Goal: Information Seeking & Learning: Learn about a topic

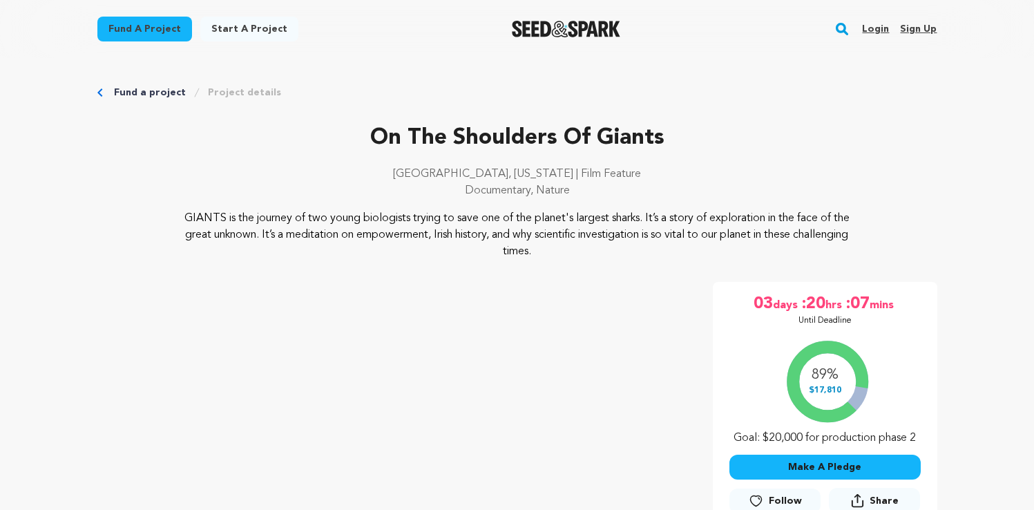
scroll to position [218, 0]
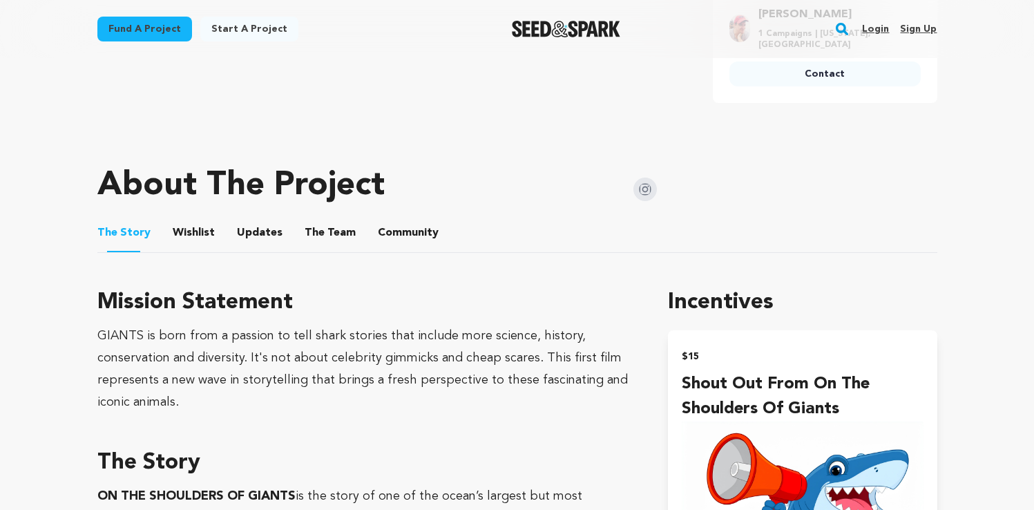
scroll to position [602, 0]
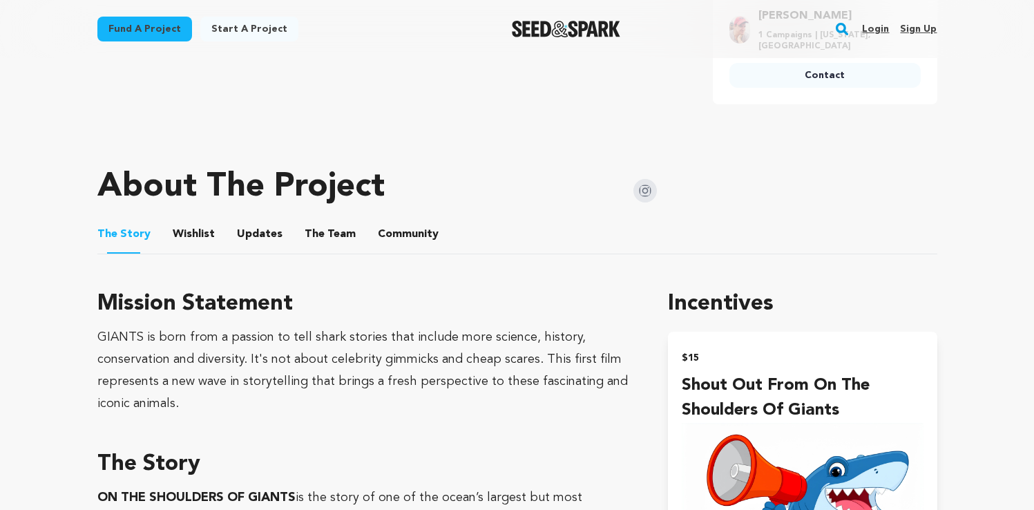
click at [329, 234] on button "The Team" at bounding box center [330, 236] width 33 height 33
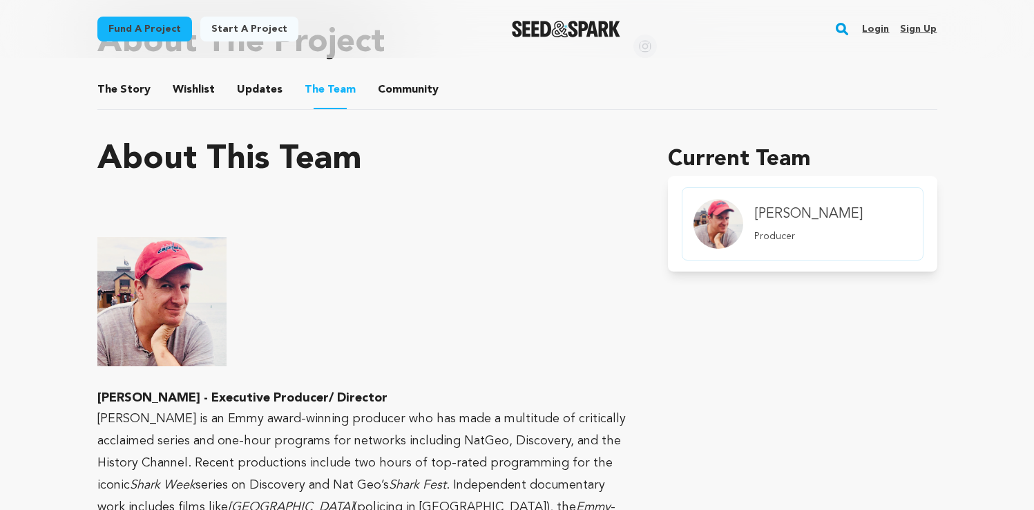
scroll to position [909, 0]
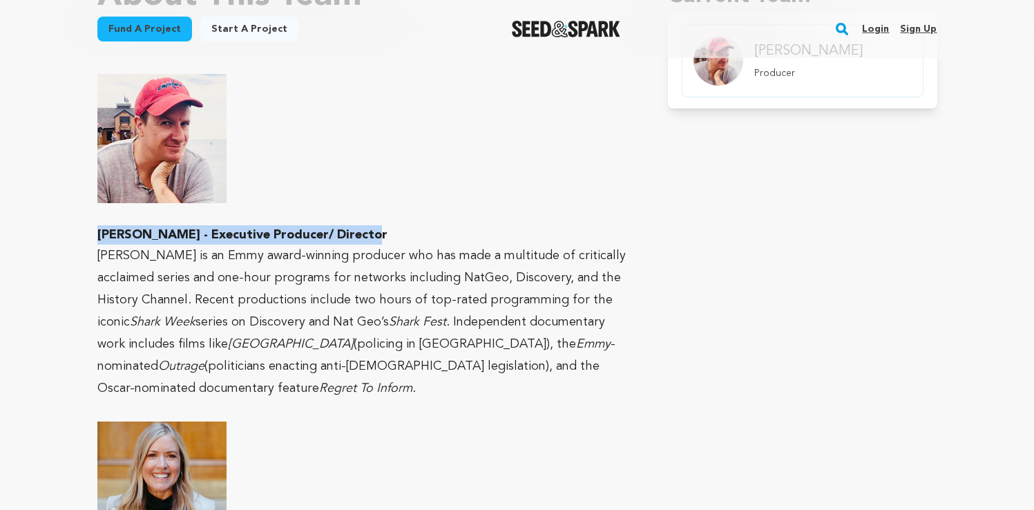
drag, startPoint x: 374, startPoint y: 235, endPoint x: 97, endPoint y: 231, distance: 276.9
click at [97, 231] on h3 "[PERSON_NAME] - Executive Producer/ Director" at bounding box center [366, 234] width 538 height 19
copy strong "[PERSON_NAME] - Executive Producer/ Director"
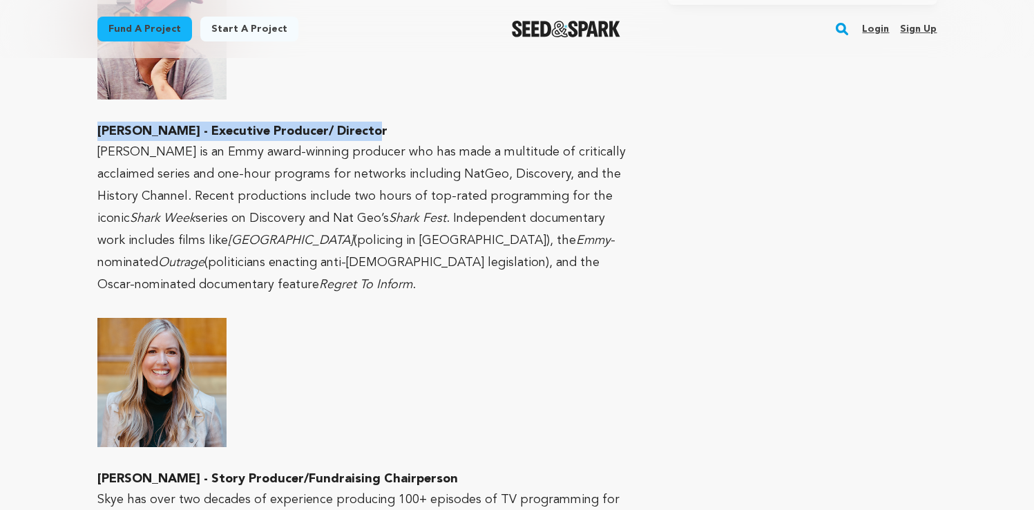
scroll to position [1115, 0]
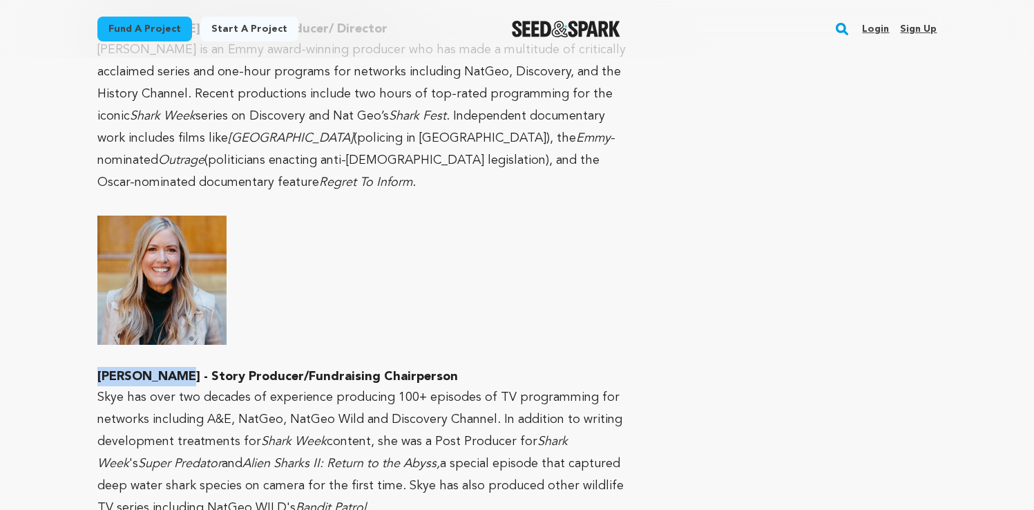
drag, startPoint x: 95, startPoint y: 353, endPoint x: 169, endPoint y: 354, distance: 73.9
click at [169, 354] on div "Fund a project Project details On The Shoulders Of Giants Baltimore, Maryland |…" at bounding box center [517, 253] width 884 height 2620
copy strong "Skye Trimble"
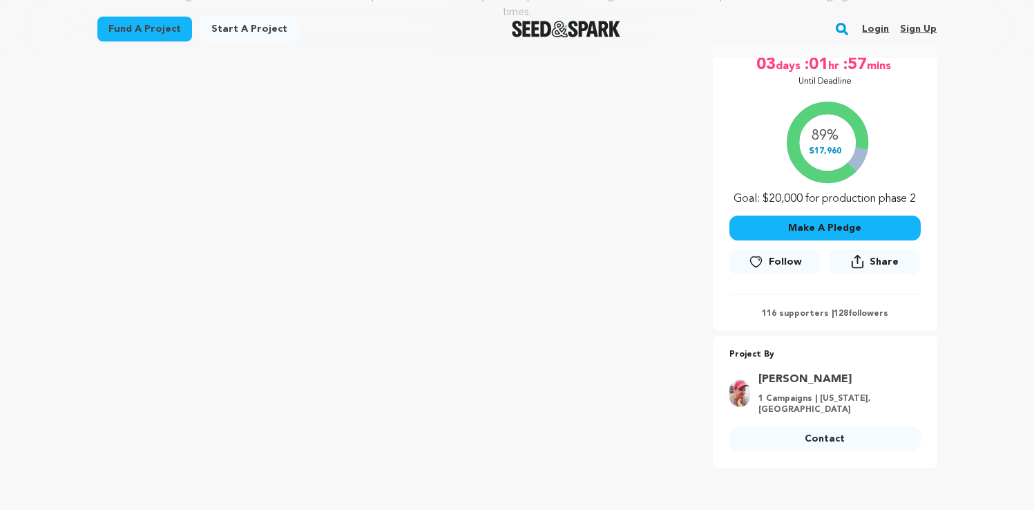
scroll to position [238, 0]
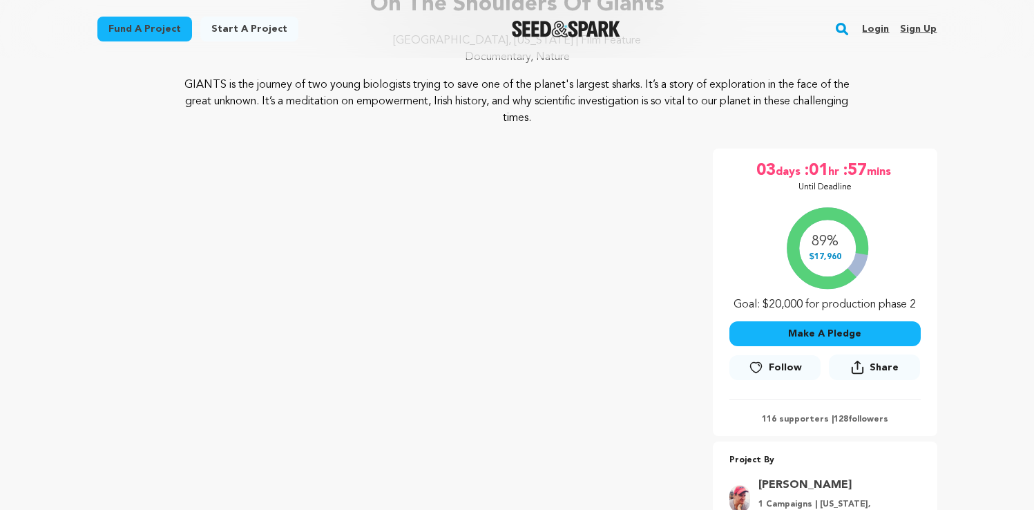
scroll to position [135, 0]
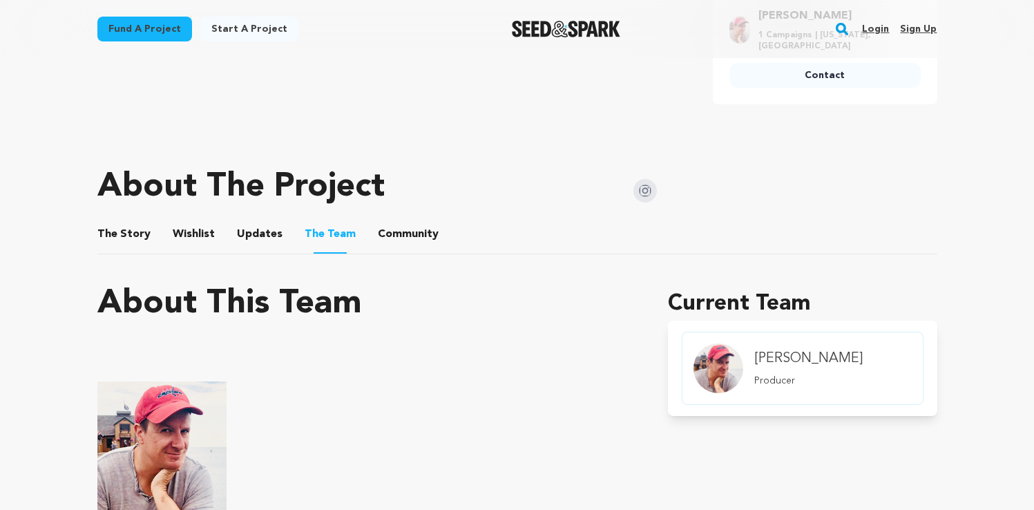
scroll to position [215, 0]
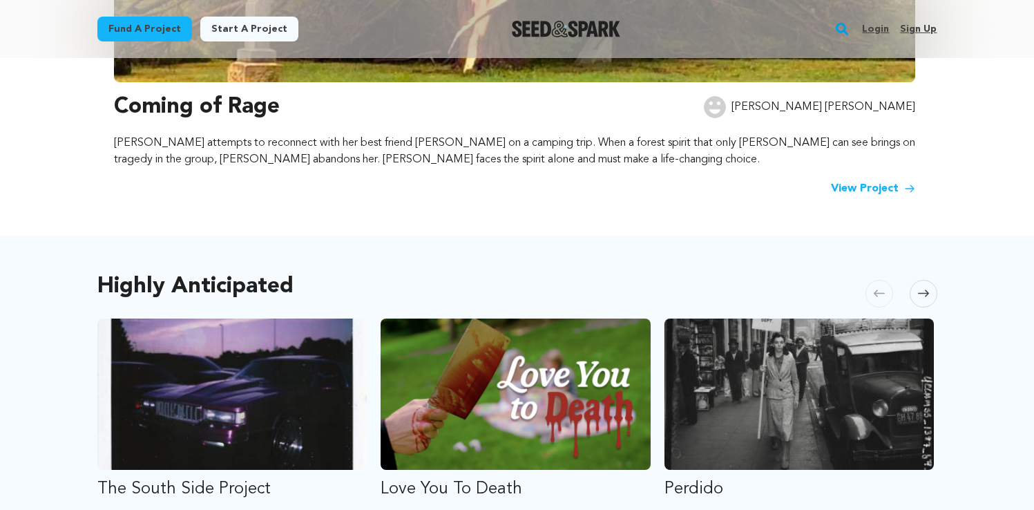
scroll to position [672, 0]
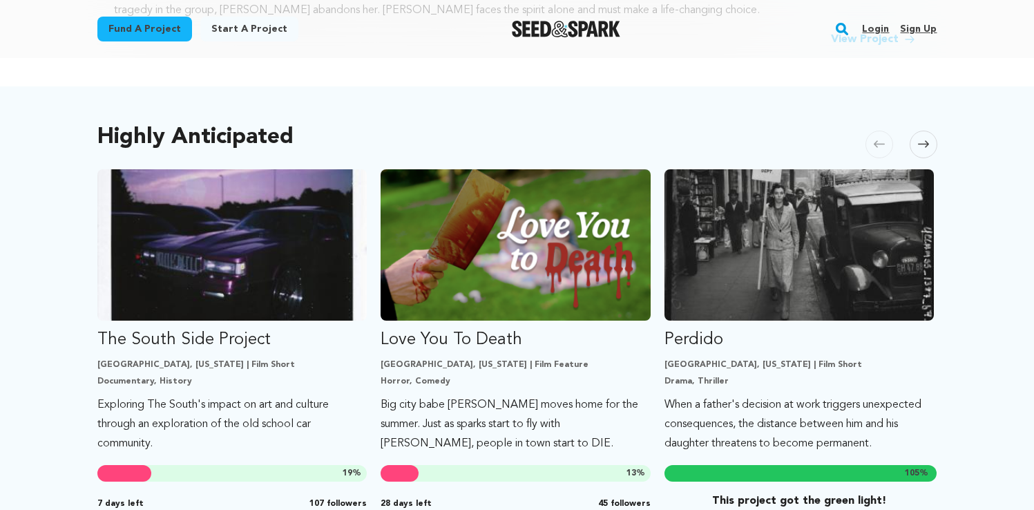
click at [929, 140] on span at bounding box center [923, 145] width 28 height 28
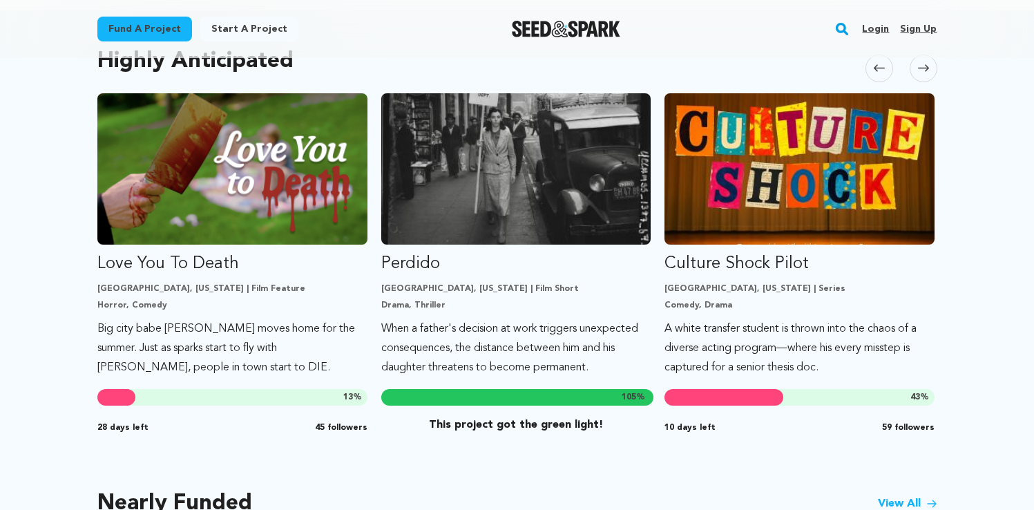
scroll to position [747, 0]
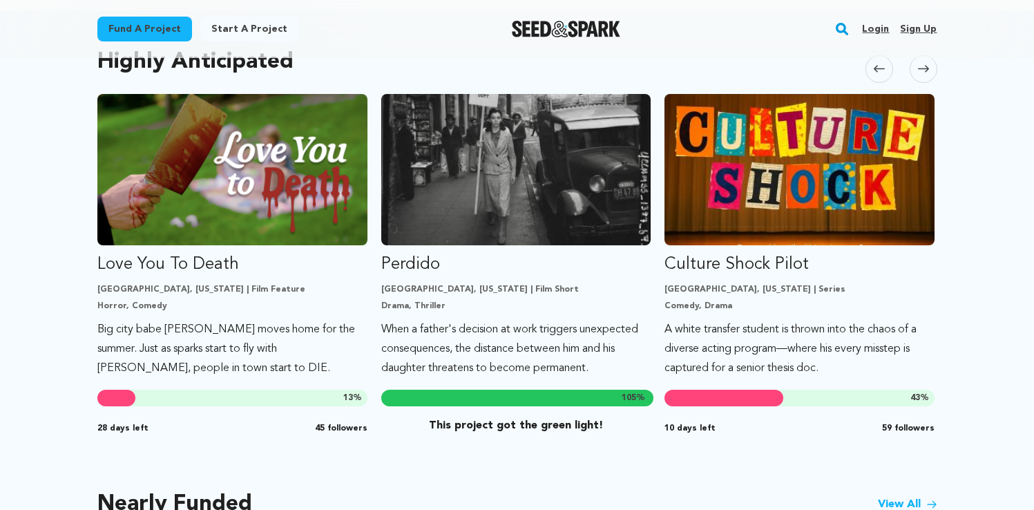
click at [921, 65] on icon at bounding box center [923, 69] width 11 height 10
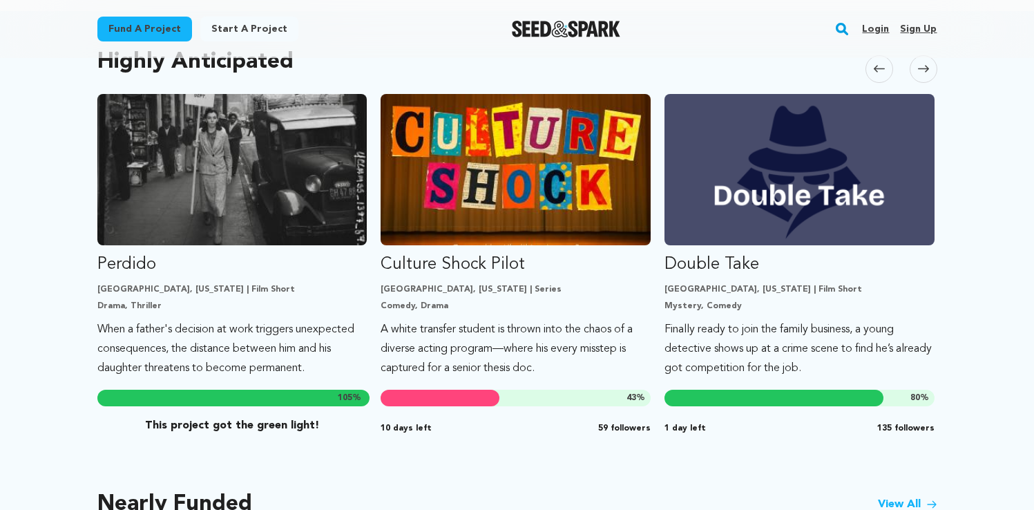
click at [921, 65] on icon at bounding box center [923, 69] width 11 height 10
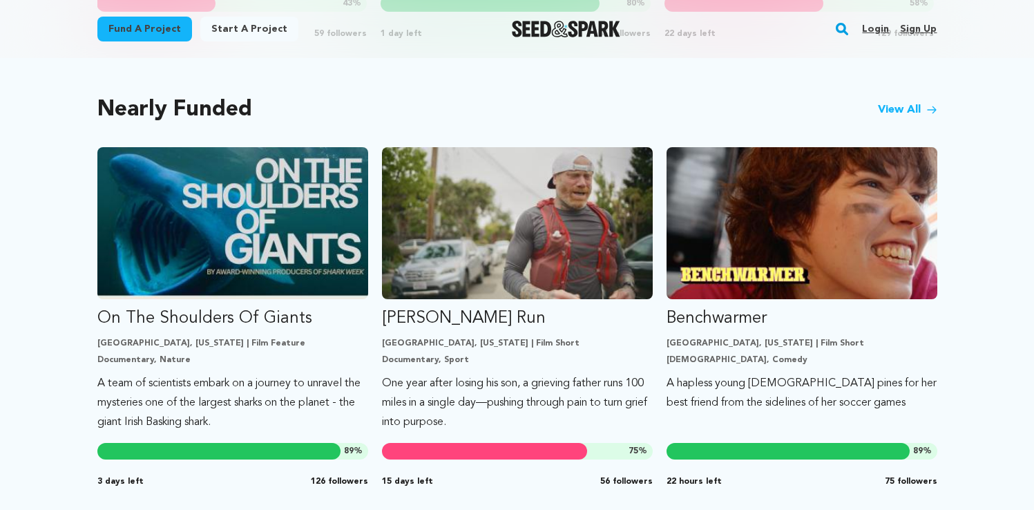
scroll to position [1046, 0]
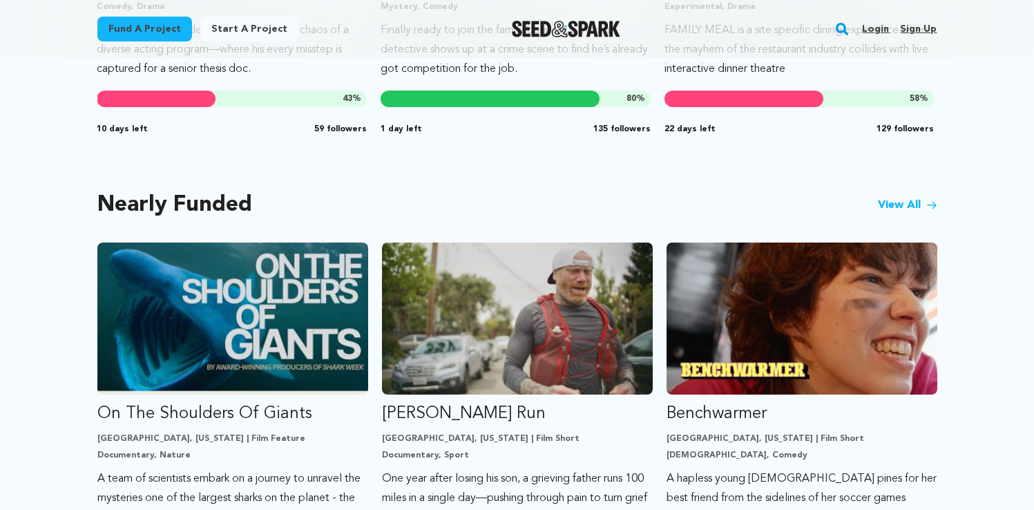
click at [911, 200] on link "View All" at bounding box center [907, 205] width 59 height 17
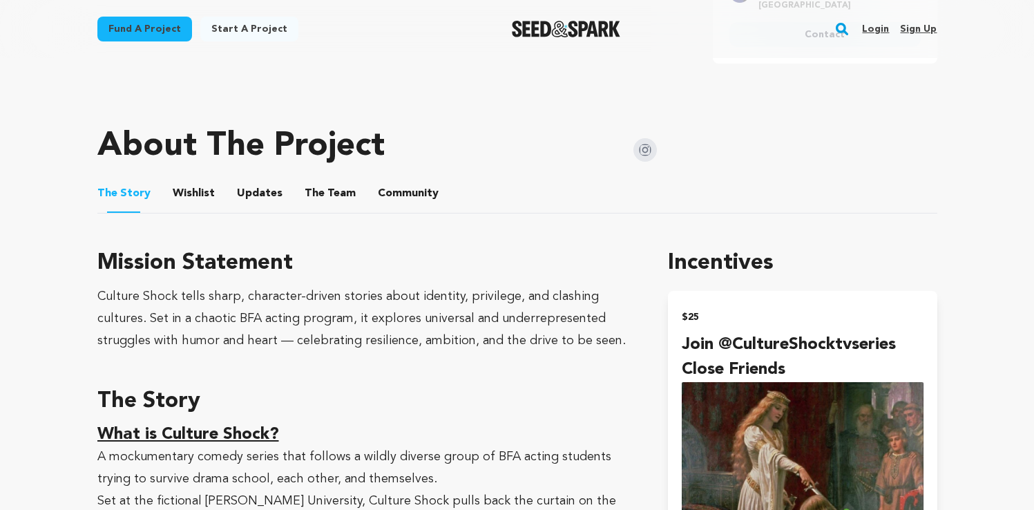
scroll to position [666, 0]
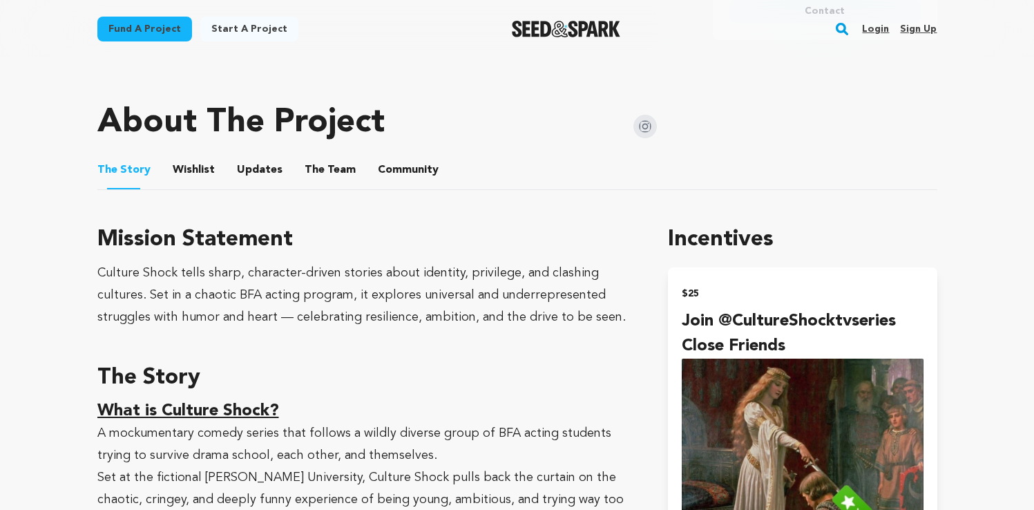
click at [325, 156] on button "The Team" at bounding box center [330, 172] width 33 height 33
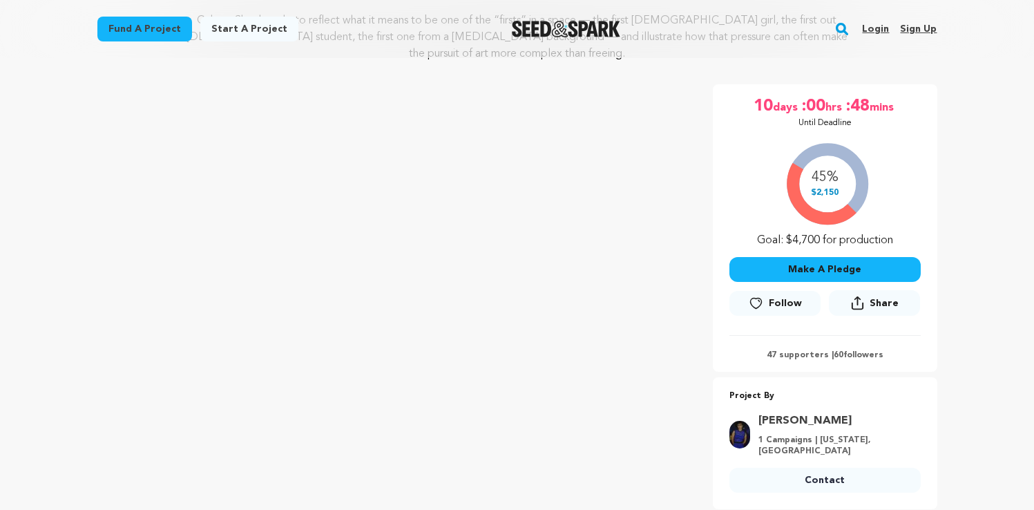
scroll to position [200, 0]
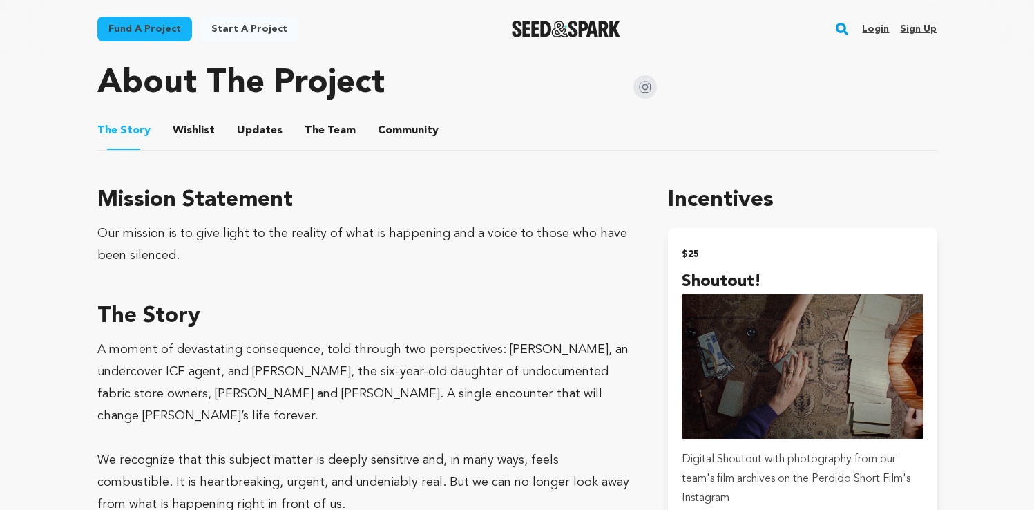
scroll to position [596, 0]
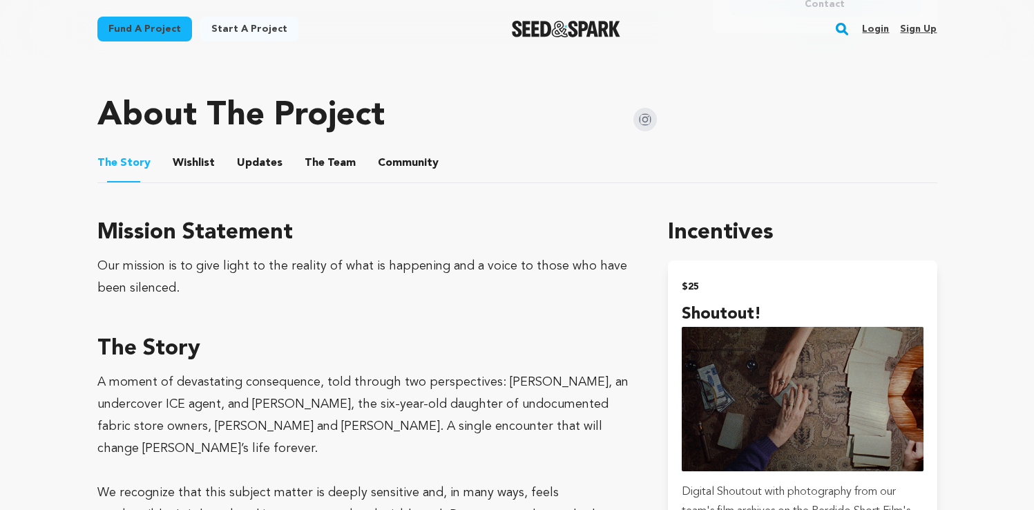
click at [335, 145] on li "The Team The Team" at bounding box center [330, 163] width 51 height 39
click at [333, 157] on button "The Team" at bounding box center [330, 165] width 33 height 33
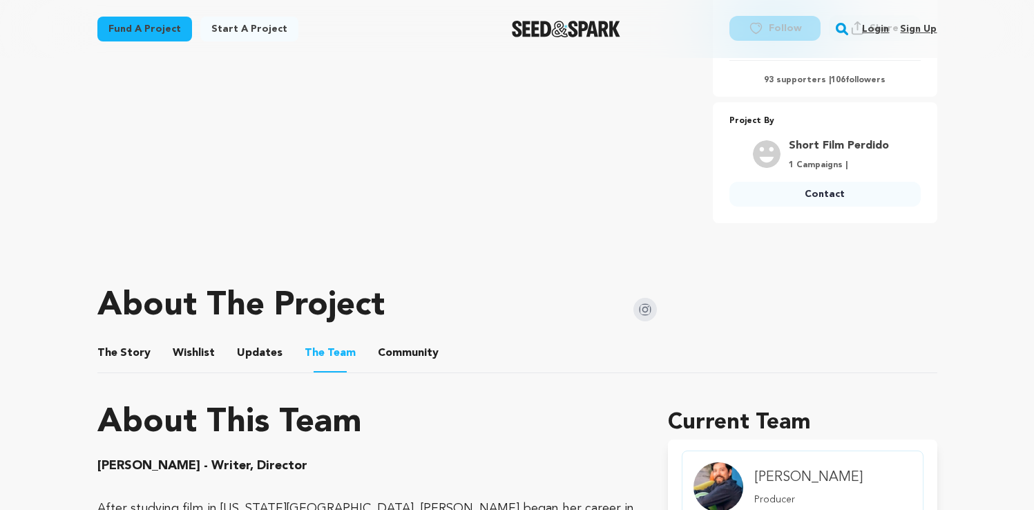
scroll to position [398, 0]
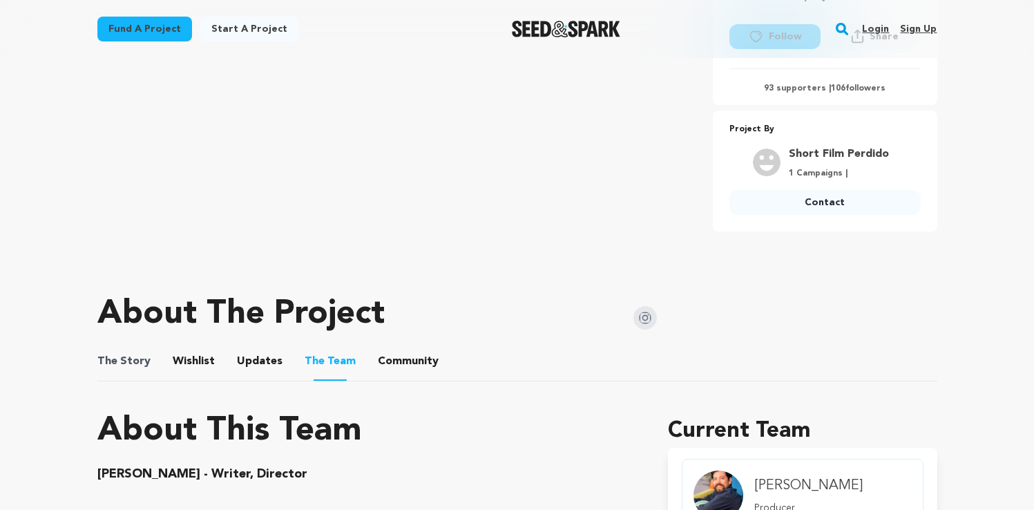
click at [139, 365] on span "The Story" at bounding box center [123, 361] width 53 height 17
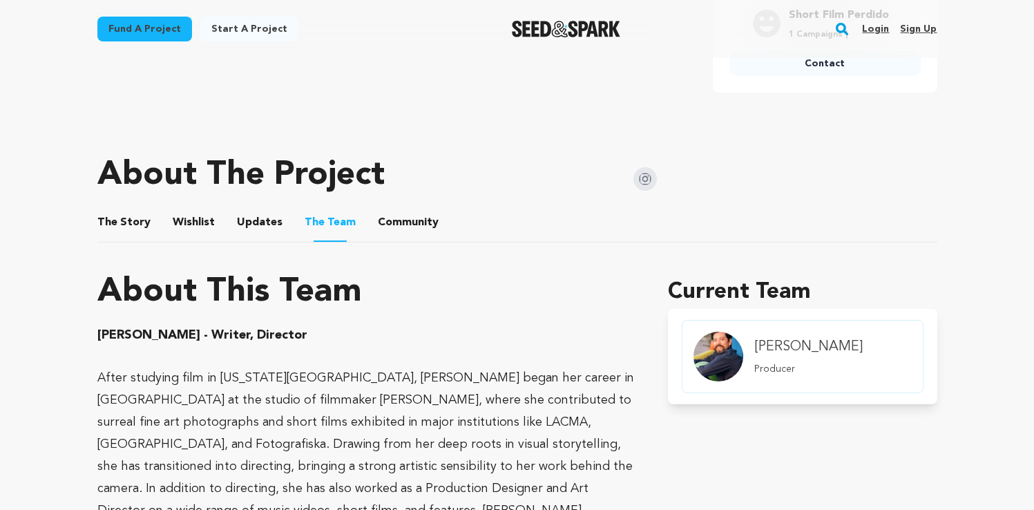
scroll to position [662, 0]
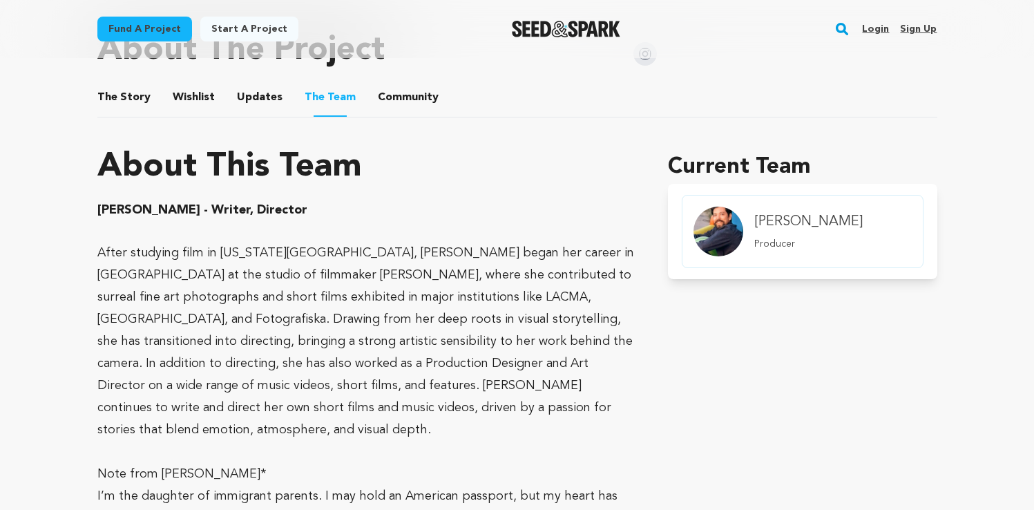
click at [113, 103] on button "The Story" at bounding box center [123, 100] width 33 height 33
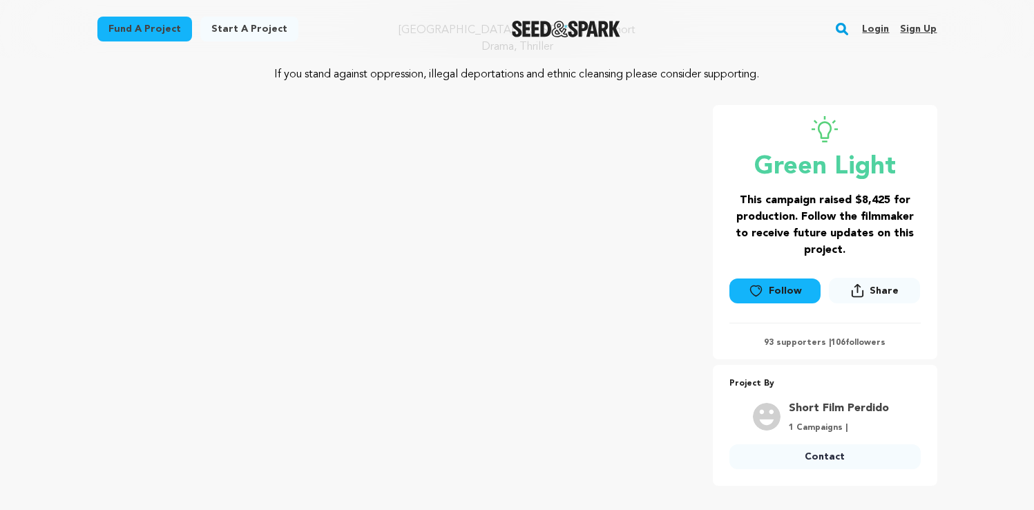
scroll to position [189, 0]
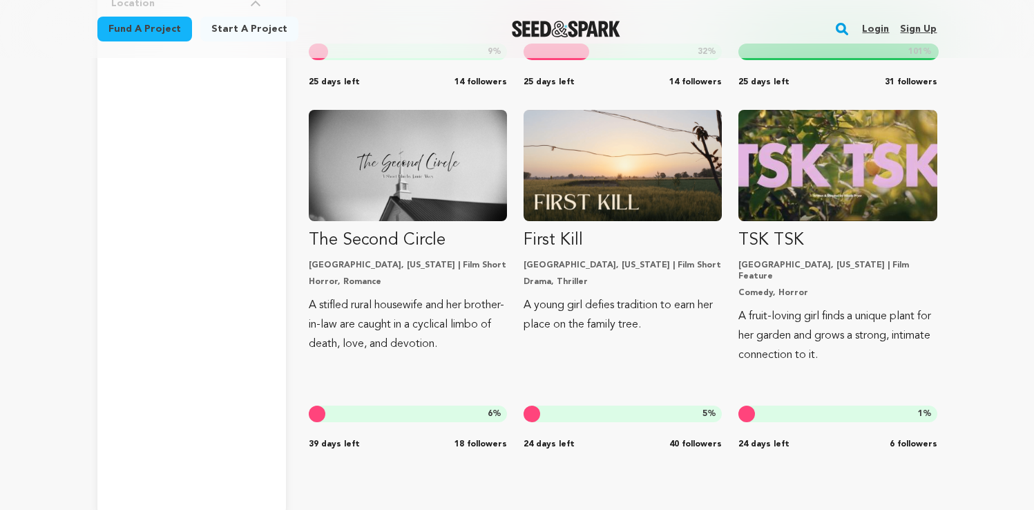
scroll to position [2698, 0]
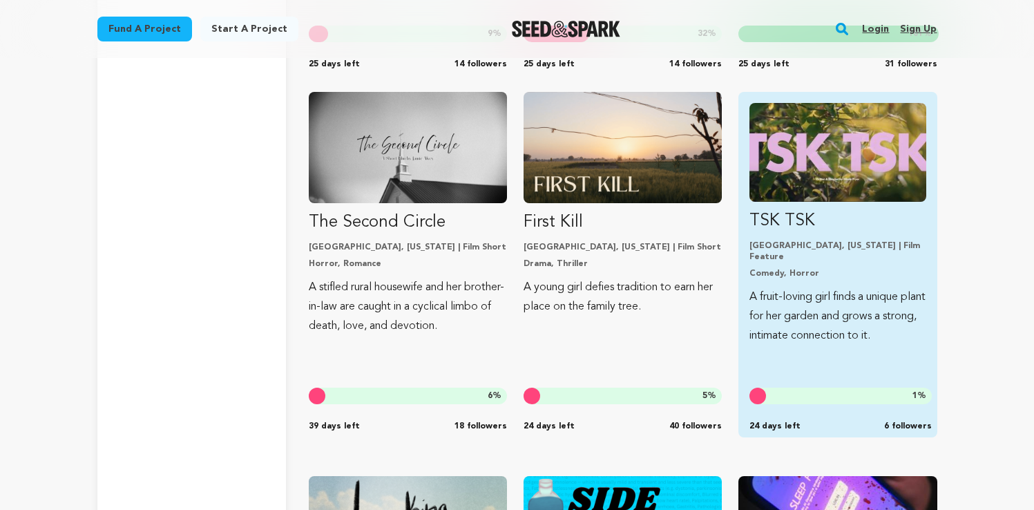
click at [793, 165] on img "Fund TSK TSK" at bounding box center [837, 152] width 176 height 99
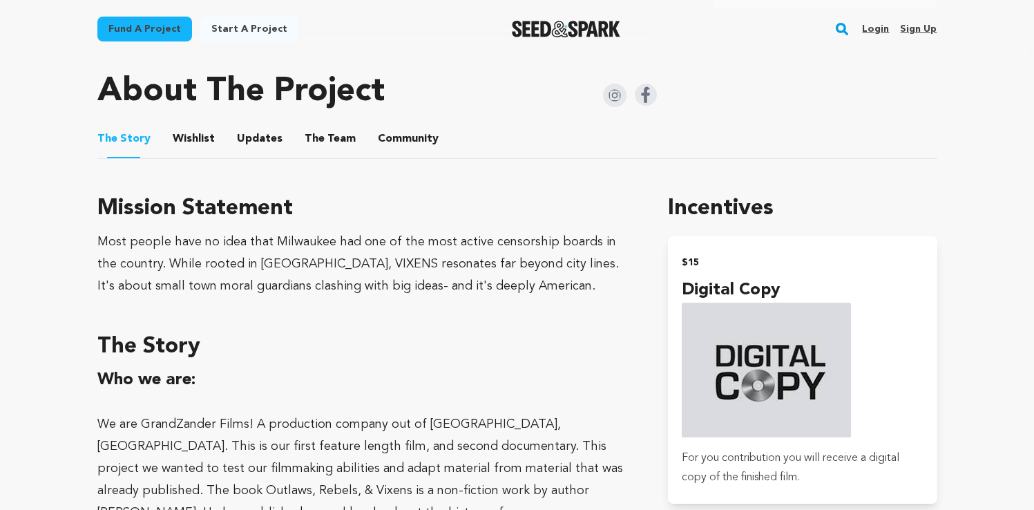
scroll to position [655, 0]
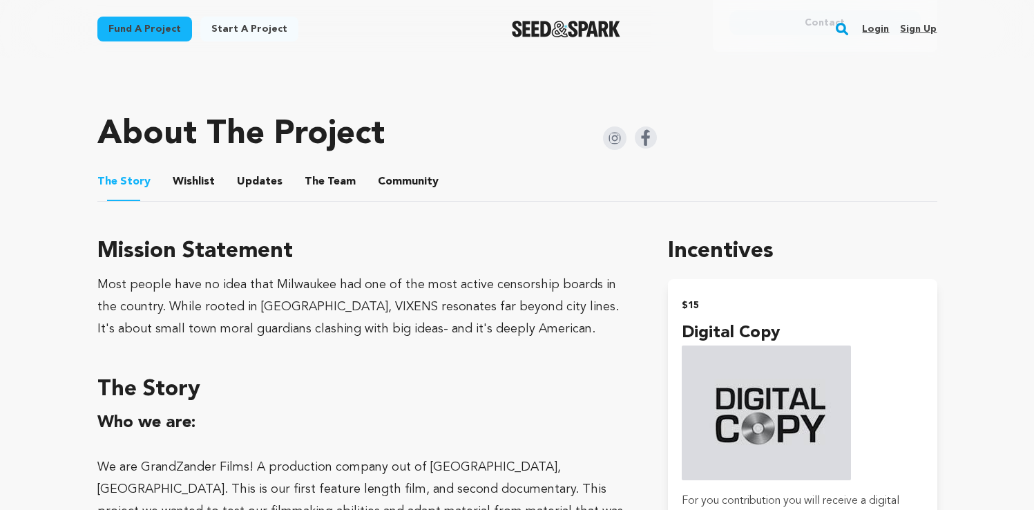
click at [315, 178] on button "The Team" at bounding box center [330, 184] width 33 height 33
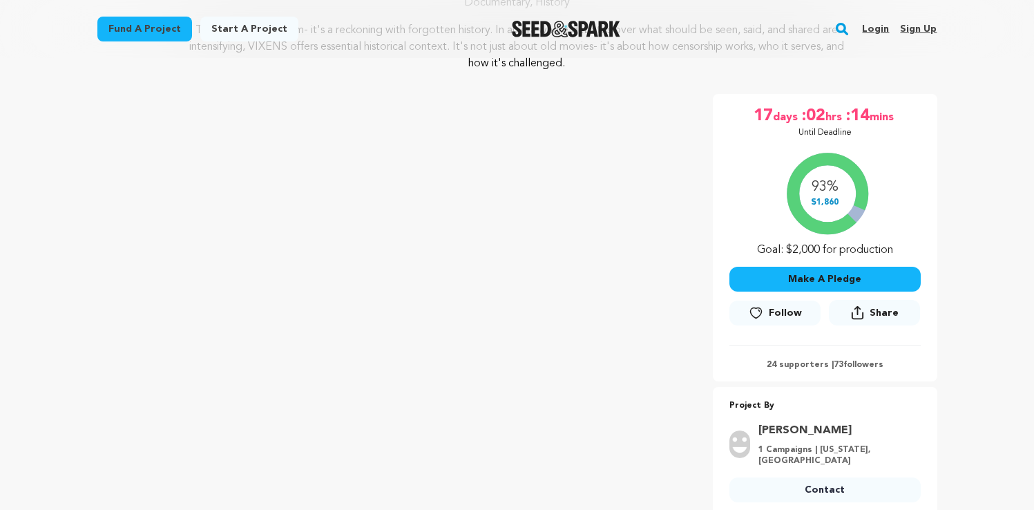
scroll to position [95, 0]
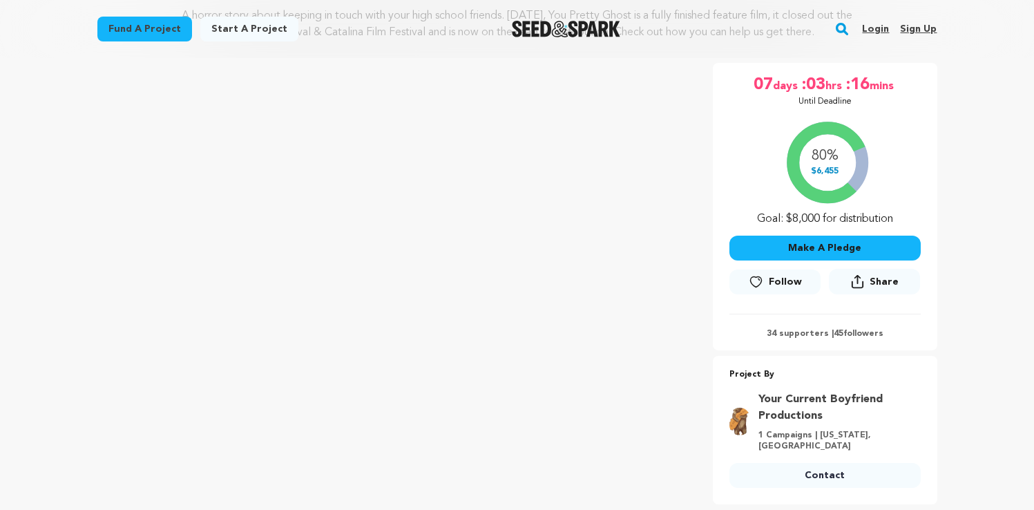
scroll to position [219, 0]
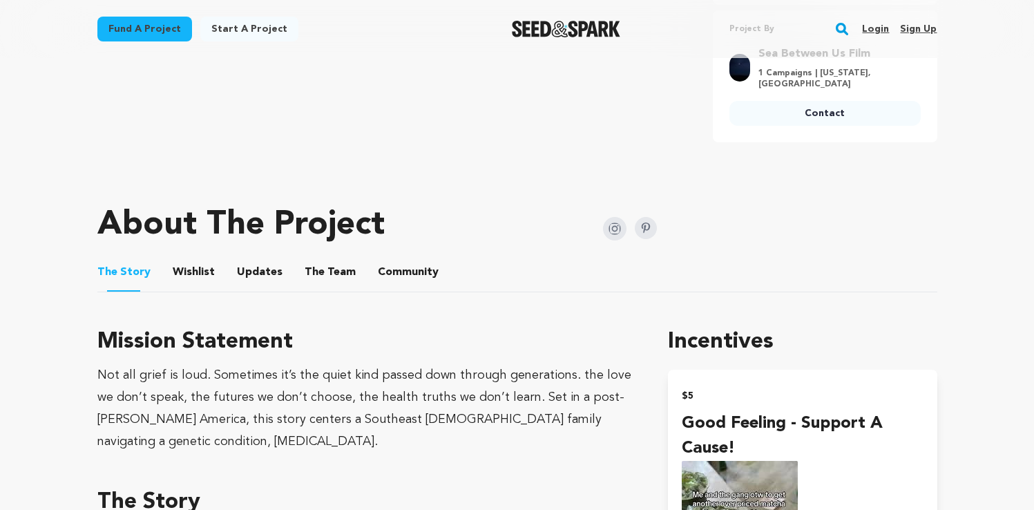
scroll to position [568, 0]
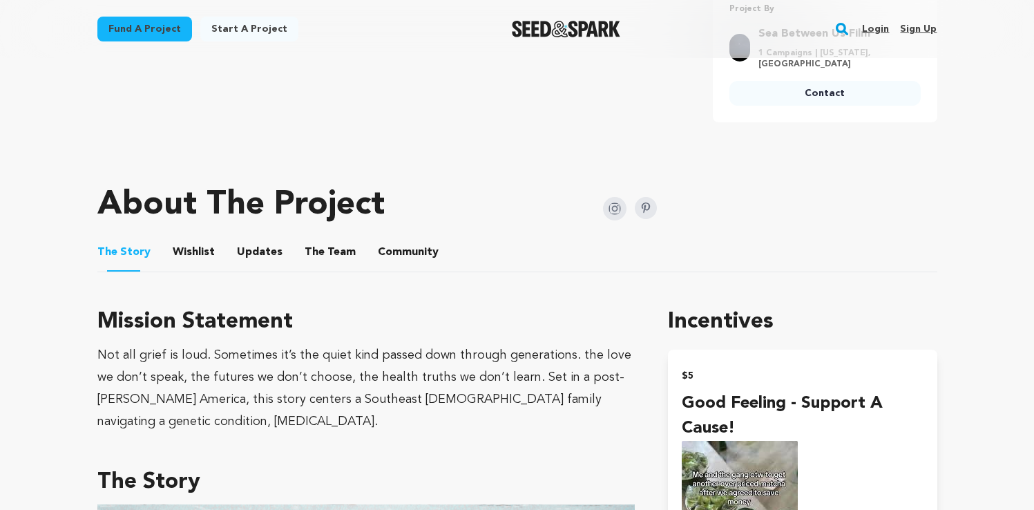
click at [326, 247] on button "The Team" at bounding box center [330, 254] width 33 height 33
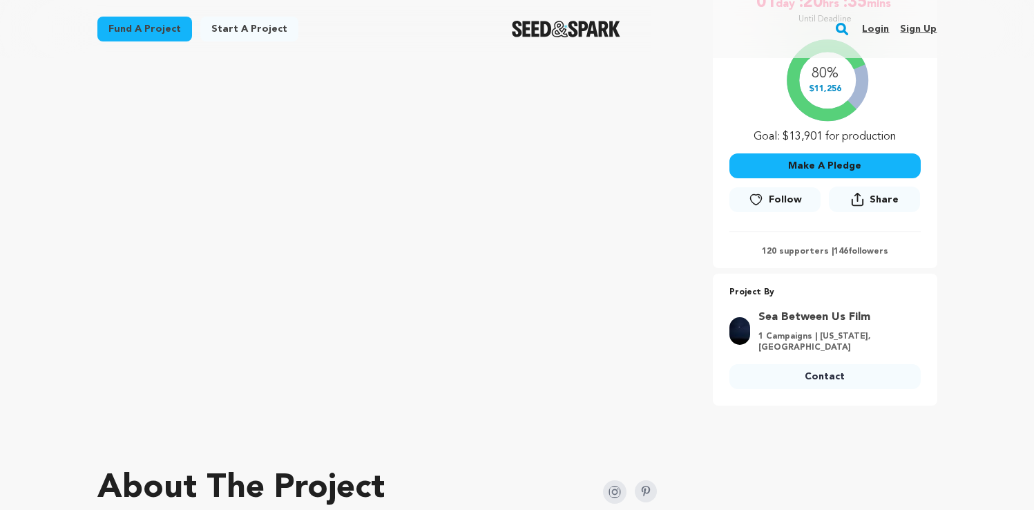
scroll to position [480, 0]
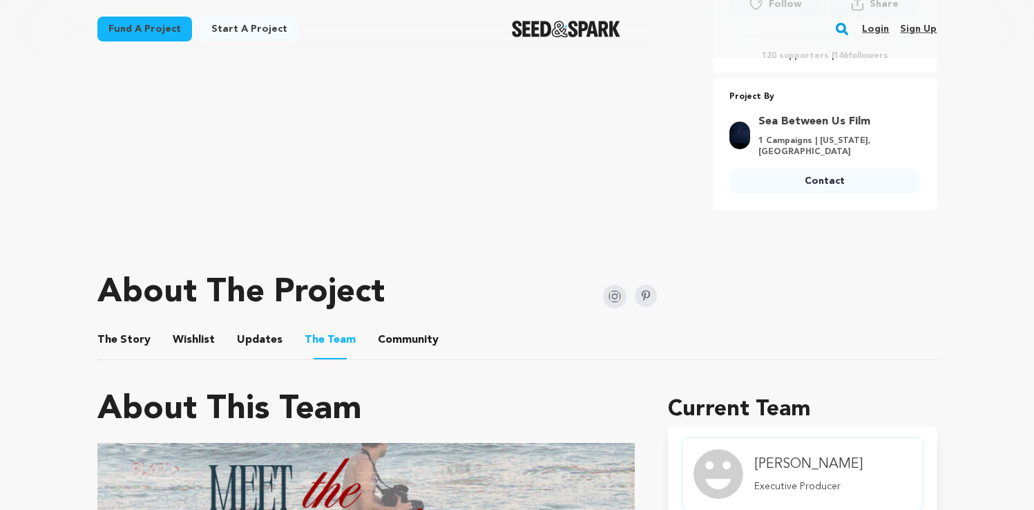
click at [130, 331] on button "The Story" at bounding box center [123, 342] width 33 height 33
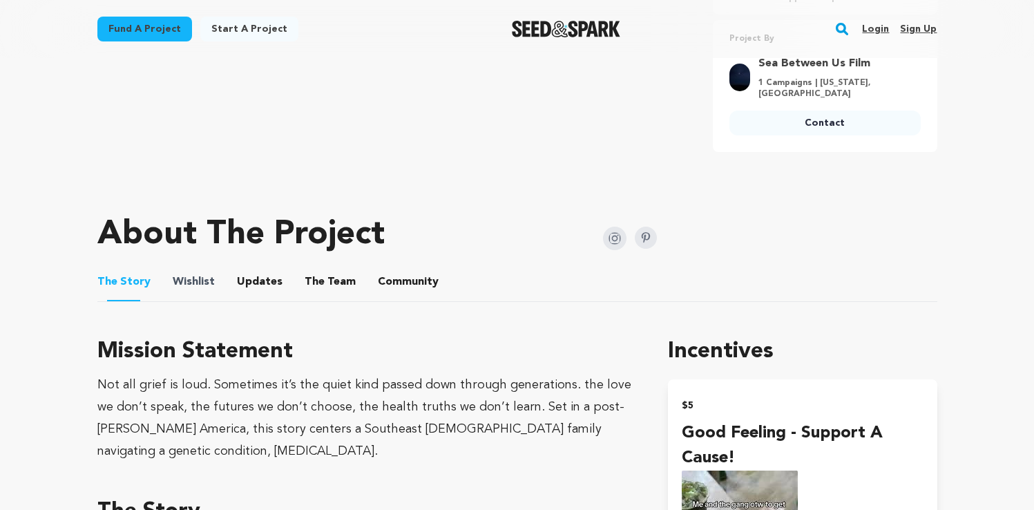
click at [209, 285] on span "Wishlist" at bounding box center [194, 281] width 42 height 17
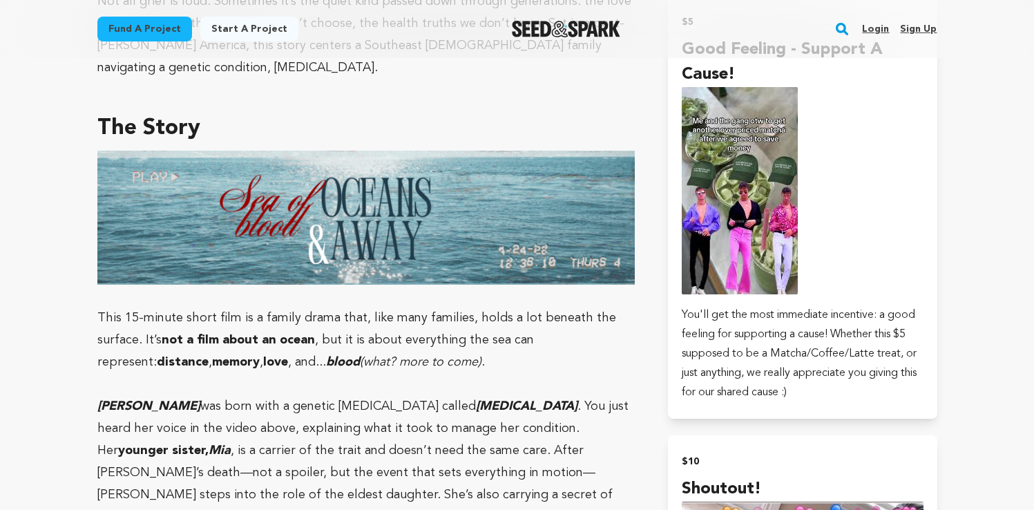
scroll to position [938, 0]
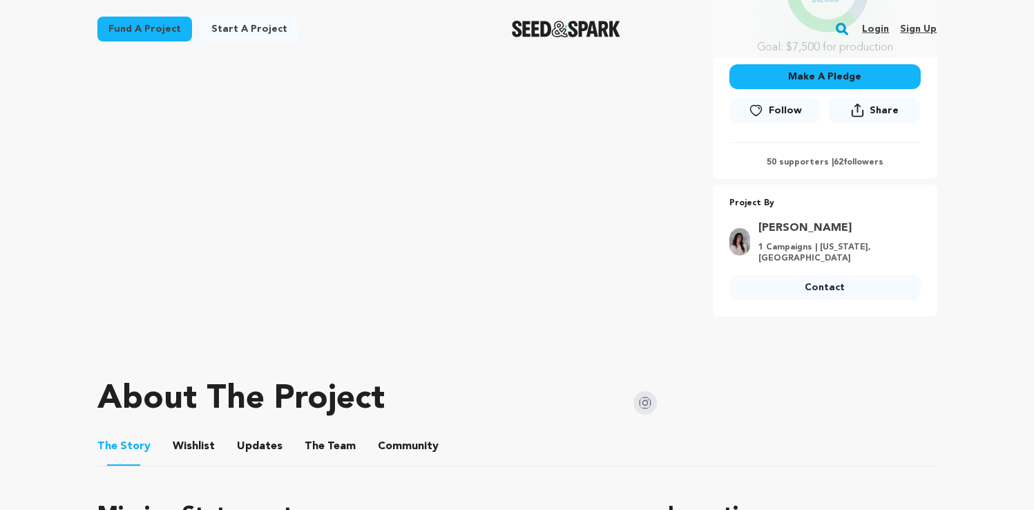
scroll to position [546, 0]
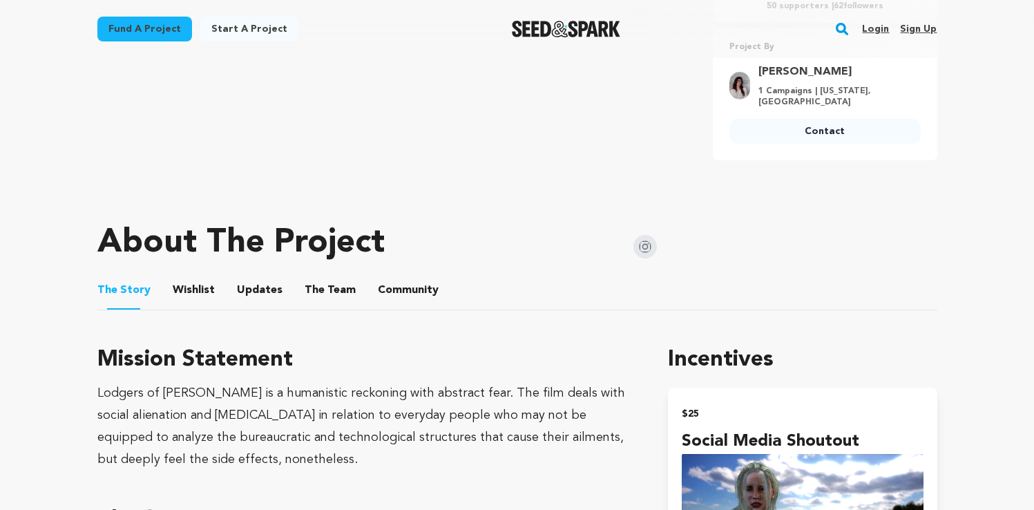
click at [314, 281] on button "The Team" at bounding box center [330, 292] width 33 height 33
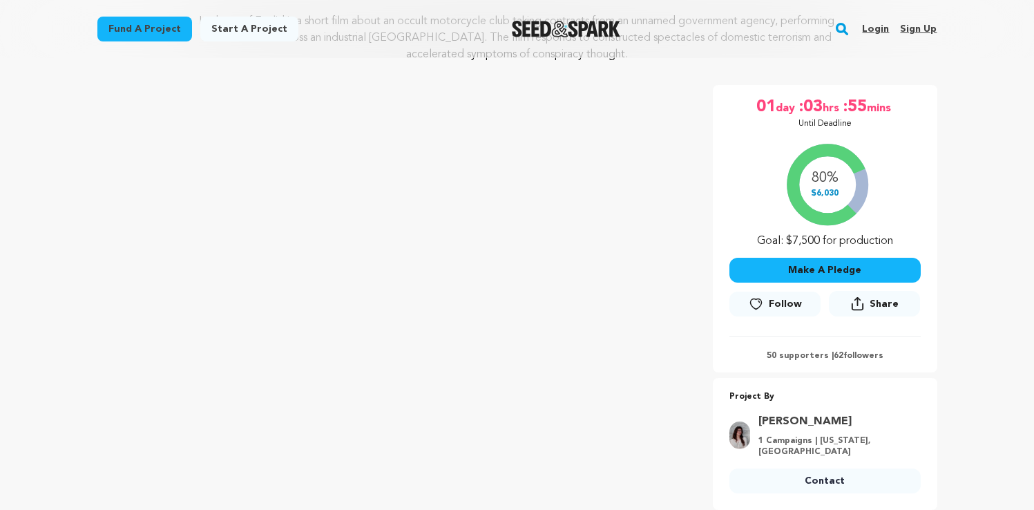
scroll to position [198, 0]
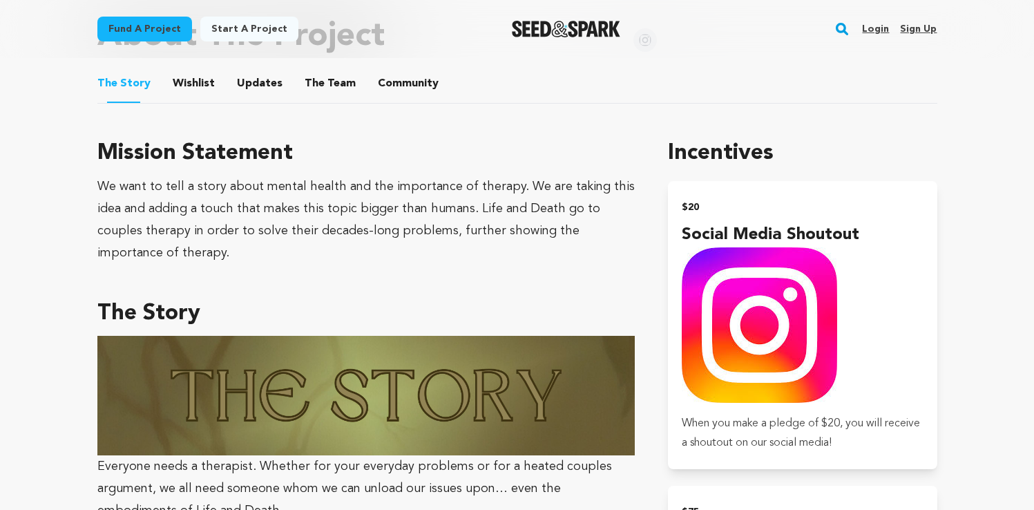
scroll to position [723, 0]
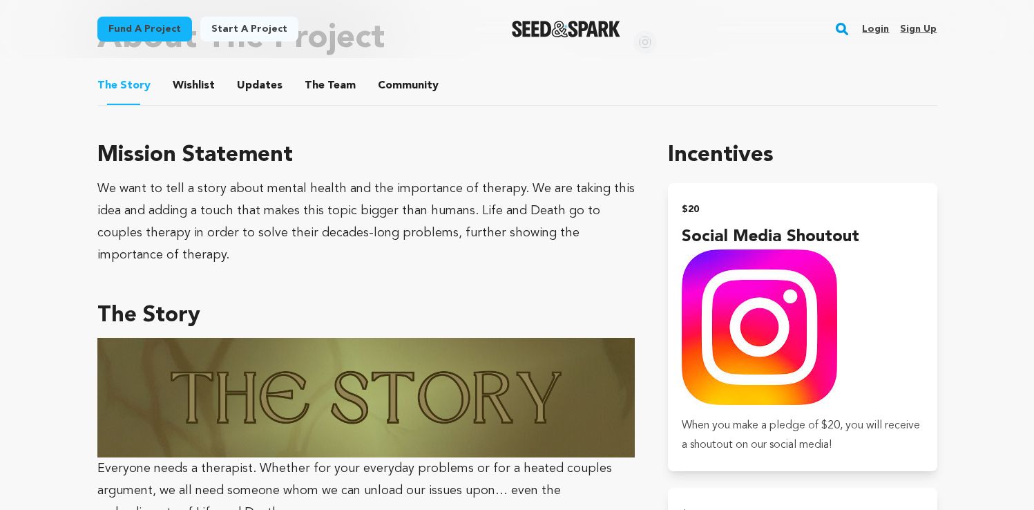
click at [321, 98] on button "The Team" at bounding box center [330, 88] width 33 height 33
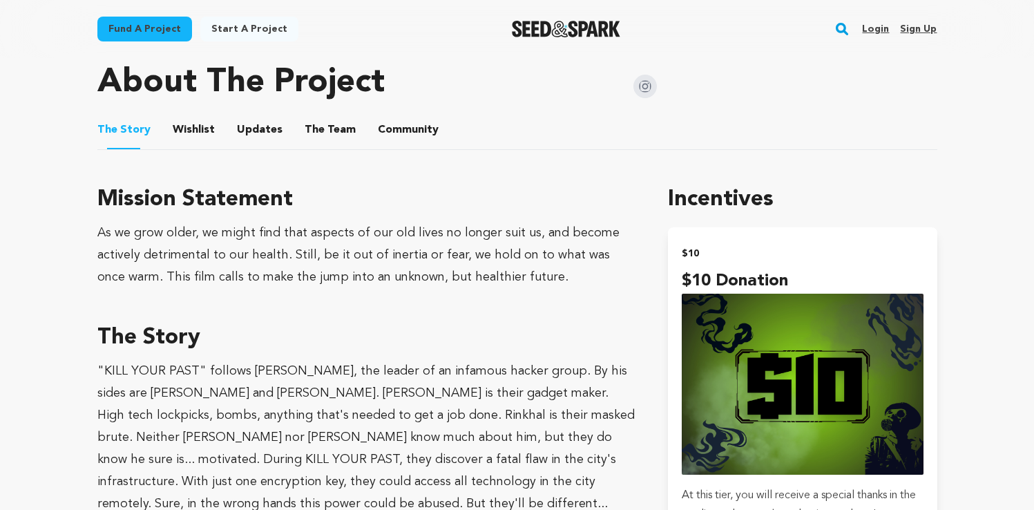
scroll to position [726, 0]
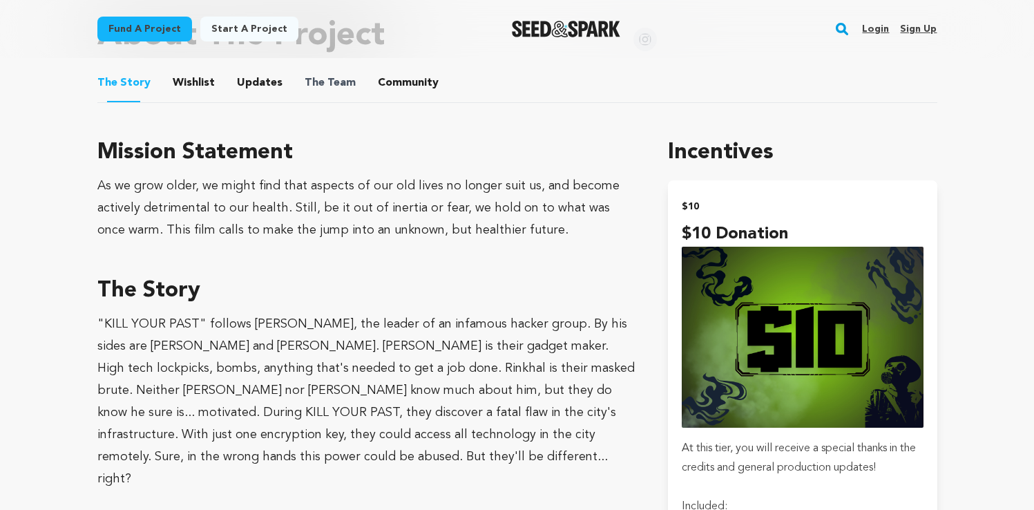
click at [340, 88] on span "The Team" at bounding box center [330, 83] width 51 height 17
click at [322, 79] on button "The Team" at bounding box center [330, 85] width 33 height 33
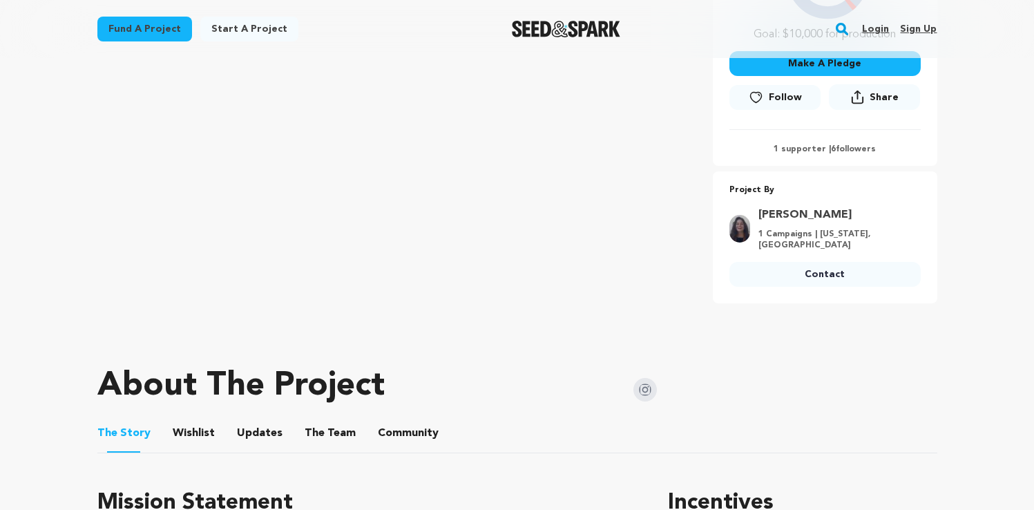
scroll to position [566, 0]
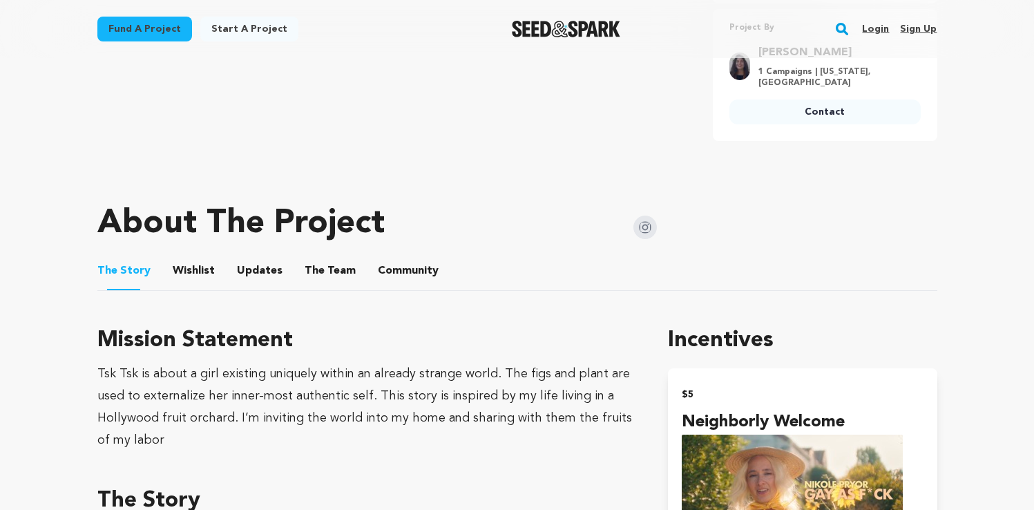
click at [319, 273] on button "The Team" at bounding box center [330, 273] width 33 height 33
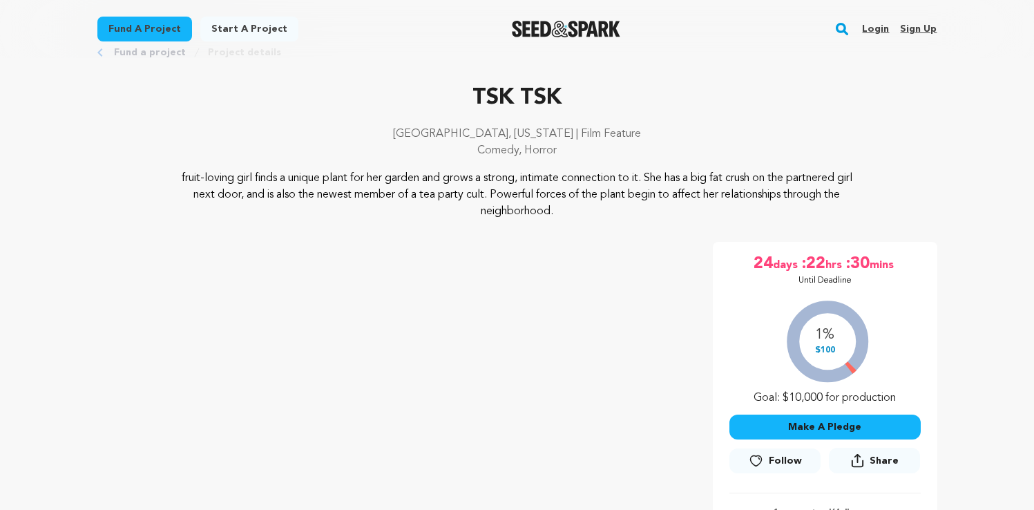
scroll to position [46, 0]
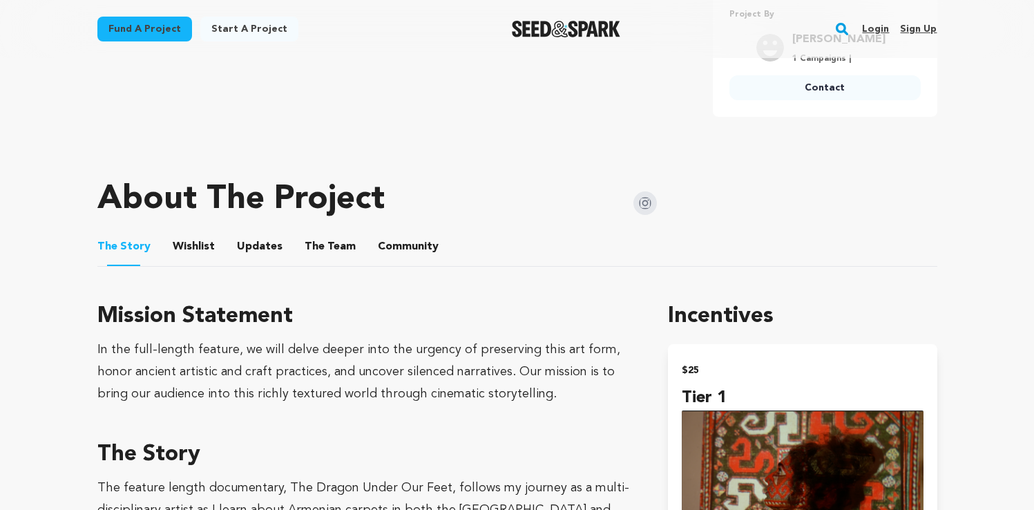
scroll to position [617, 0]
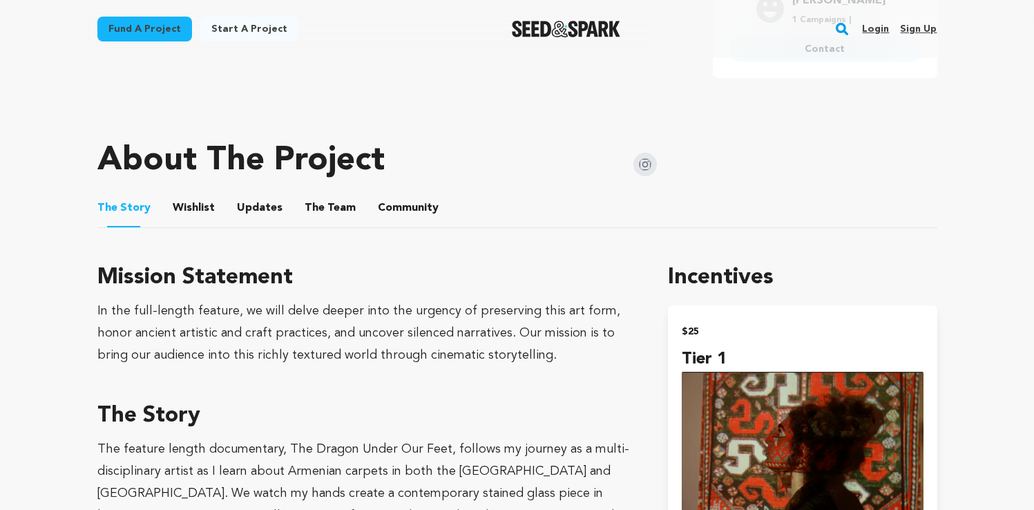
click at [314, 209] on button "The Team" at bounding box center [330, 210] width 33 height 33
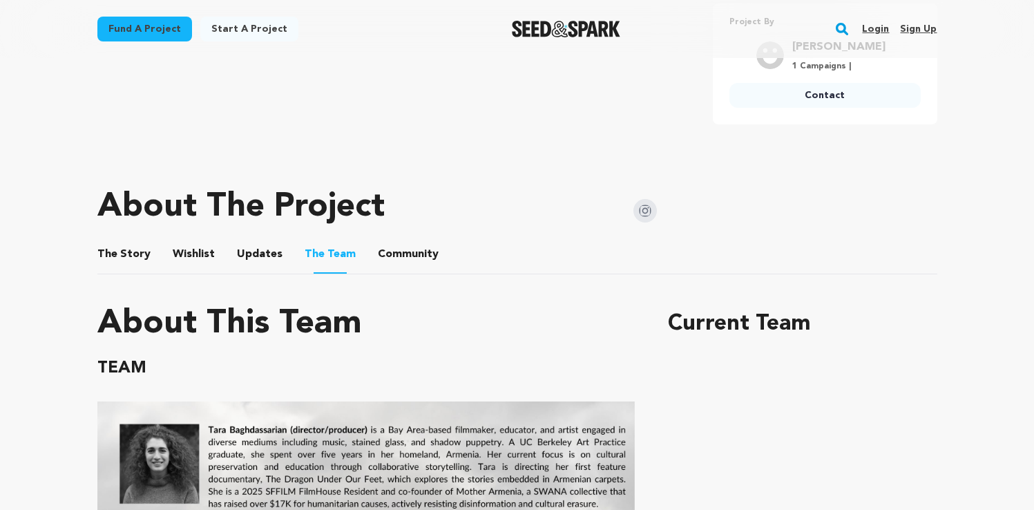
scroll to position [548, 0]
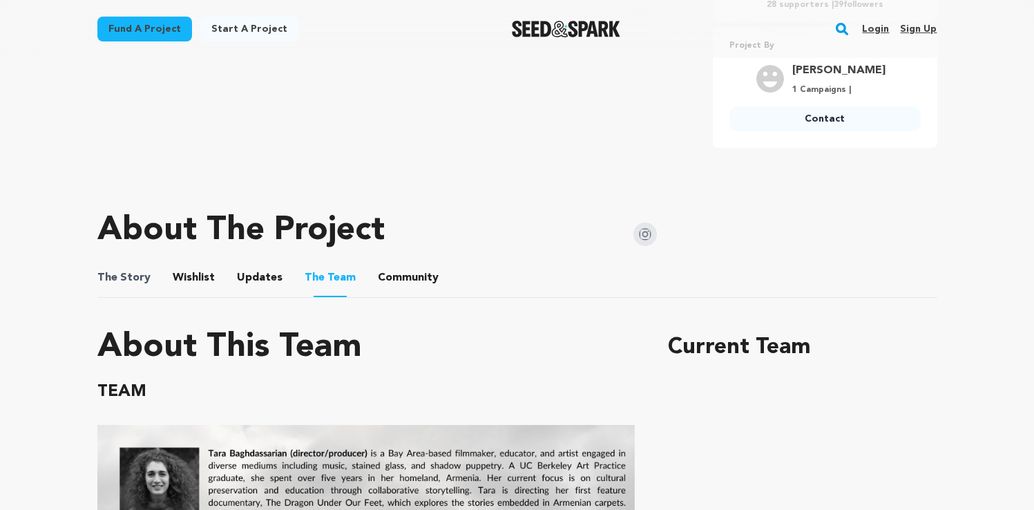
click at [139, 282] on span "The Story" at bounding box center [123, 277] width 53 height 17
click at [122, 270] on button "The Story" at bounding box center [123, 280] width 33 height 33
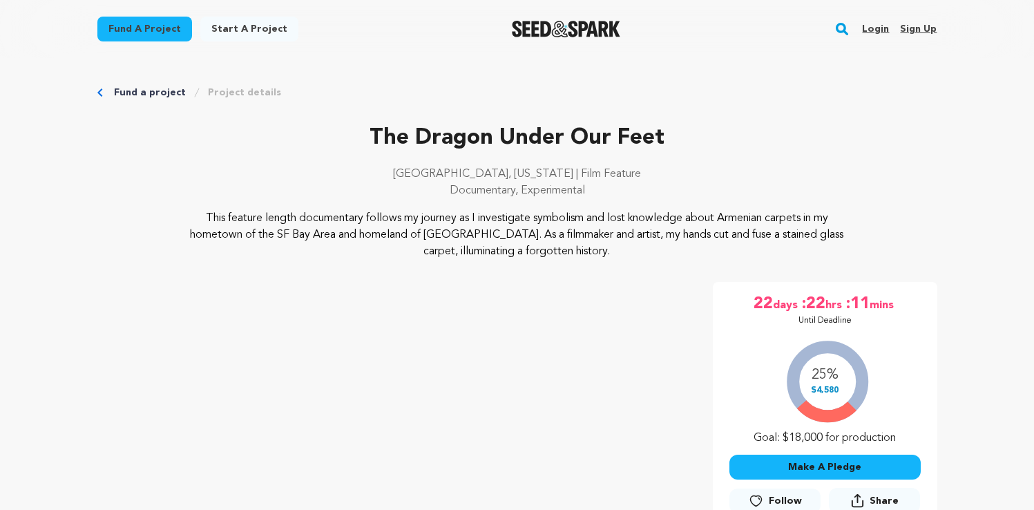
click at [161, 87] on link "Fund a project" at bounding box center [150, 93] width 72 height 14
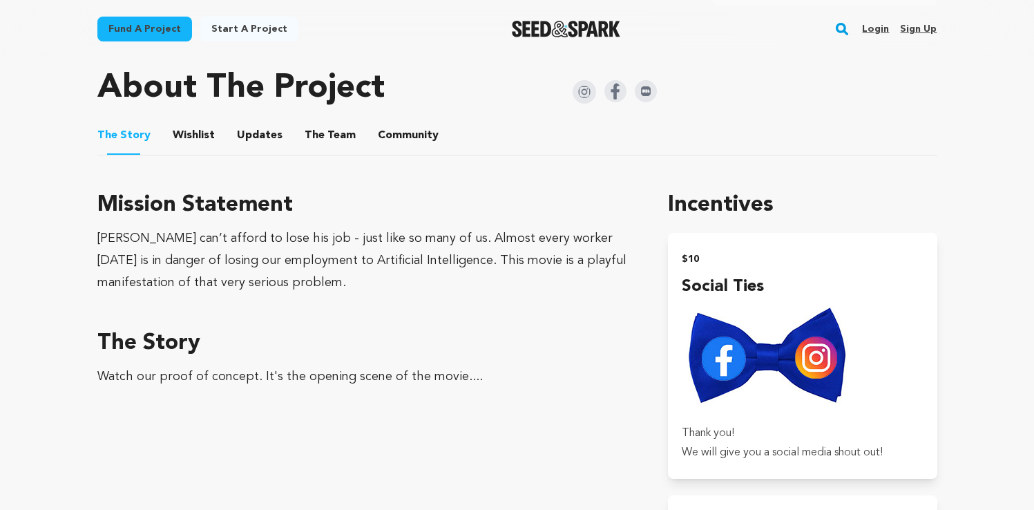
scroll to position [700, 0]
click at [314, 136] on button "The Team" at bounding box center [330, 138] width 33 height 33
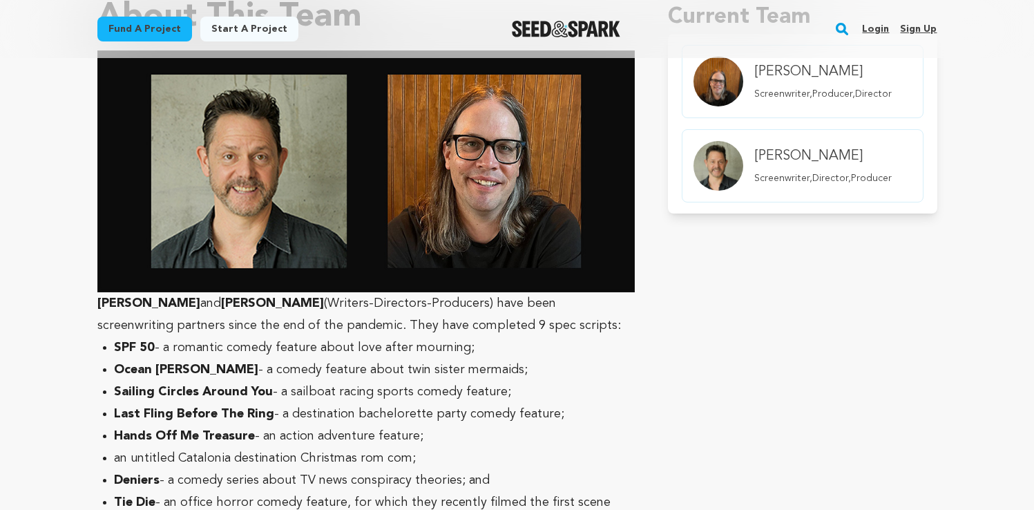
scroll to position [901, 0]
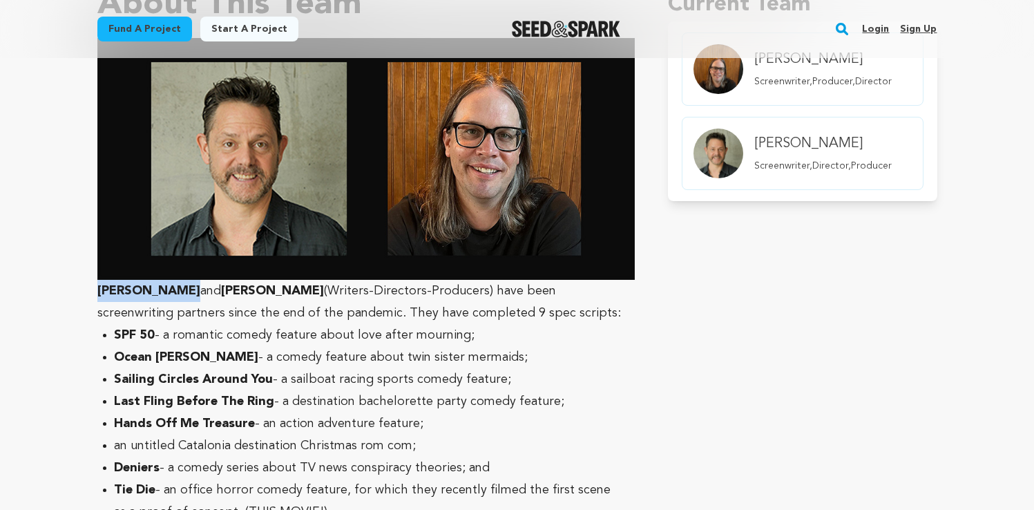
drag, startPoint x: 171, startPoint y: 293, endPoint x: 86, endPoint y: 293, distance: 84.9
copy strong "Chris Valenti"
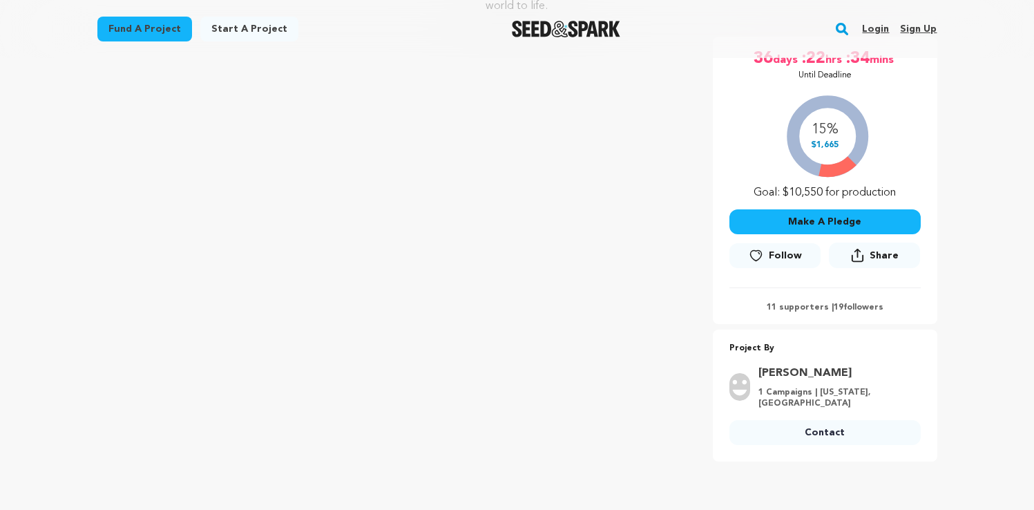
scroll to position [251, 0]
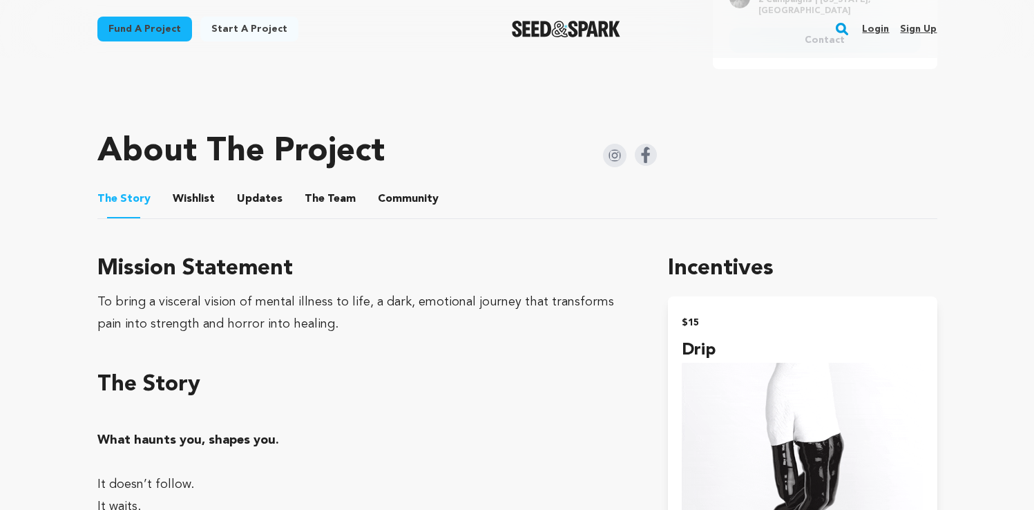
scroll to position [657, 0]
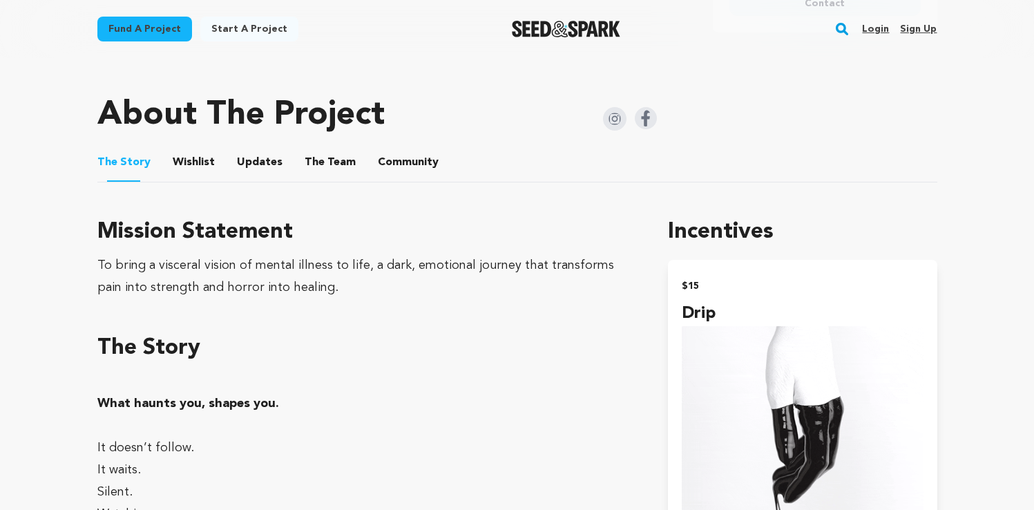
click at [319, 151] on button "The Team" at bounding box center [330, 164] width 33 height 33
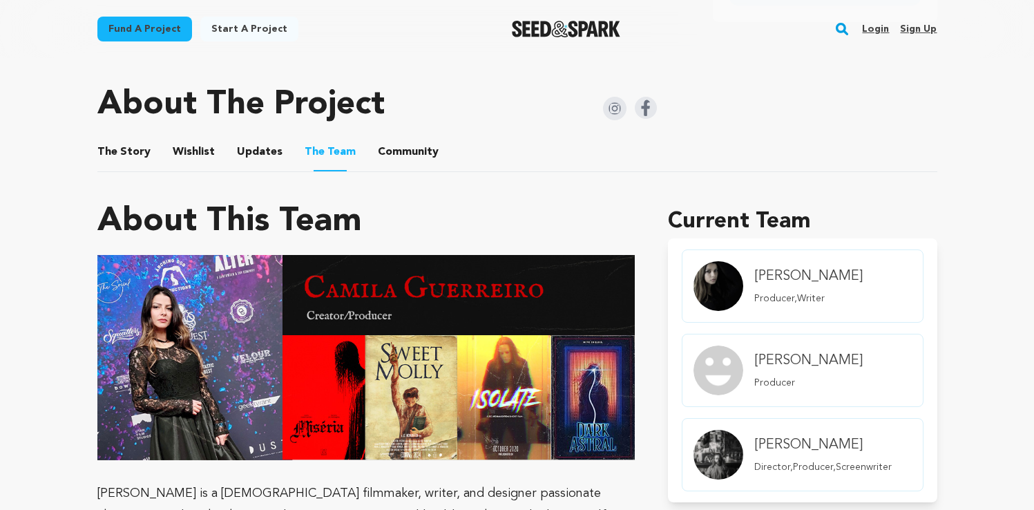
scroll to position [442, 0]
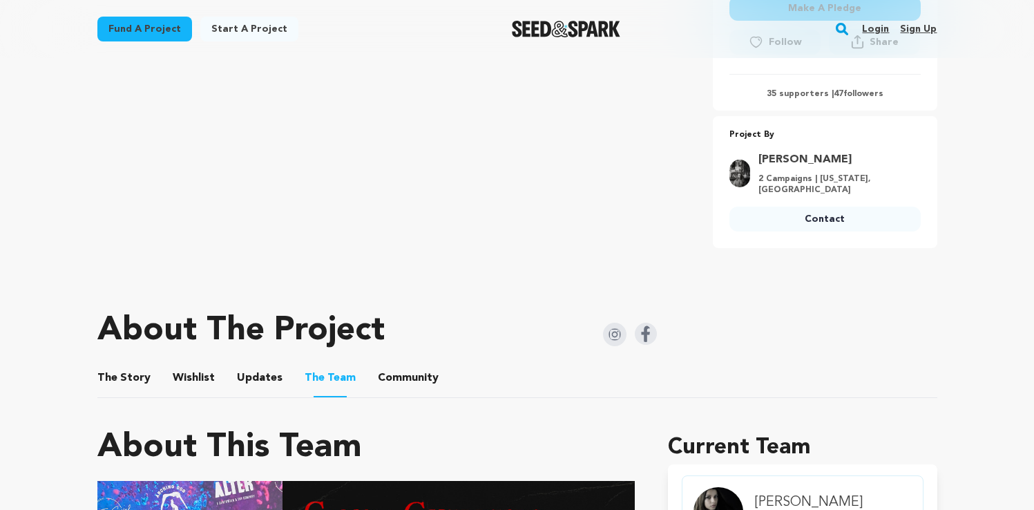
click at [128, 375] on button "The Story" at bounding box center [123, 380] width 33 height 33
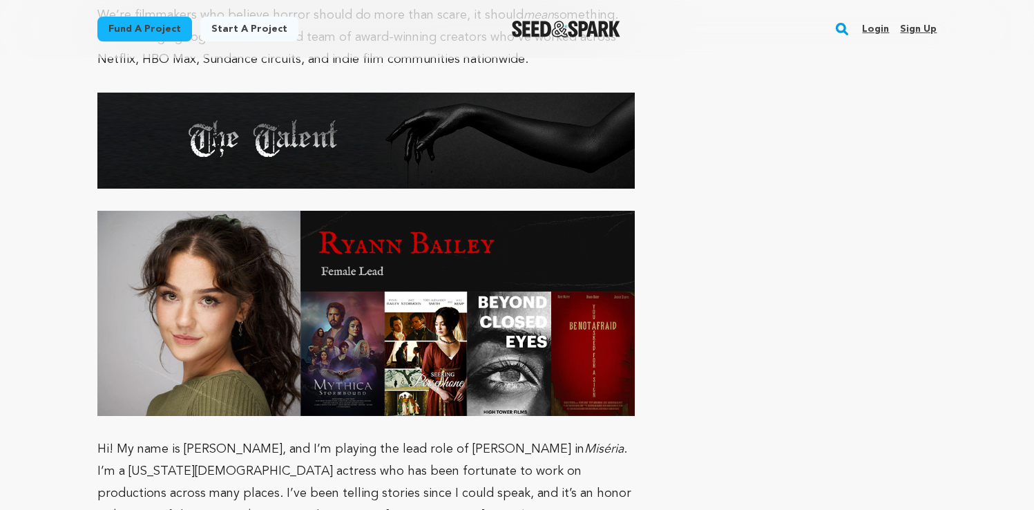
scroll to position [4271, 0]
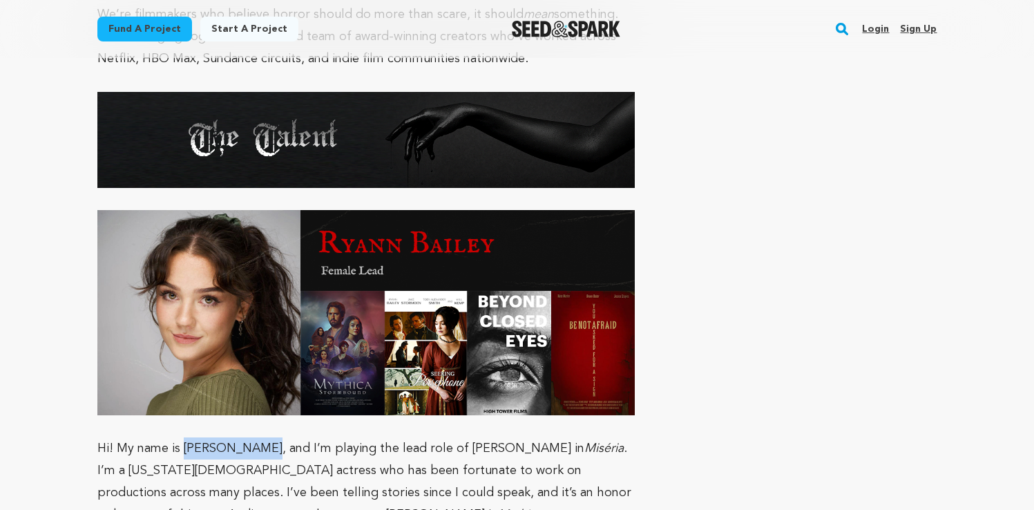
drag, startPoint x: 184, startPoint y: 392, endPoint x: 253, endPoint y: 394, distance: 69.8
click at [253, 437] on p "Hi! My name is Ryann Bailey, and I’m playing the lead role of Mara in Miséria .…" at bounding box center [366, 514] width 538 height 155
copy p "Ryann Bailey,"
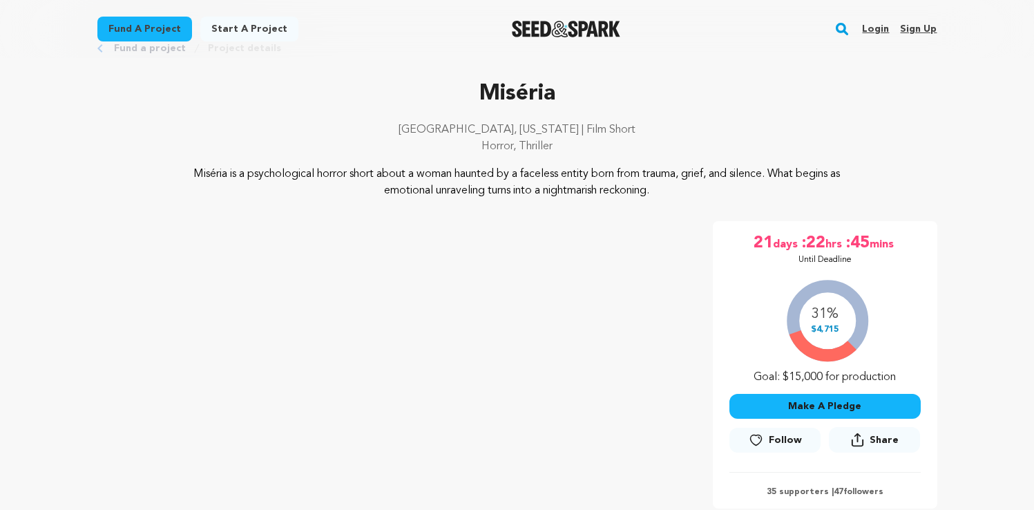
scroll to position [51, 0]
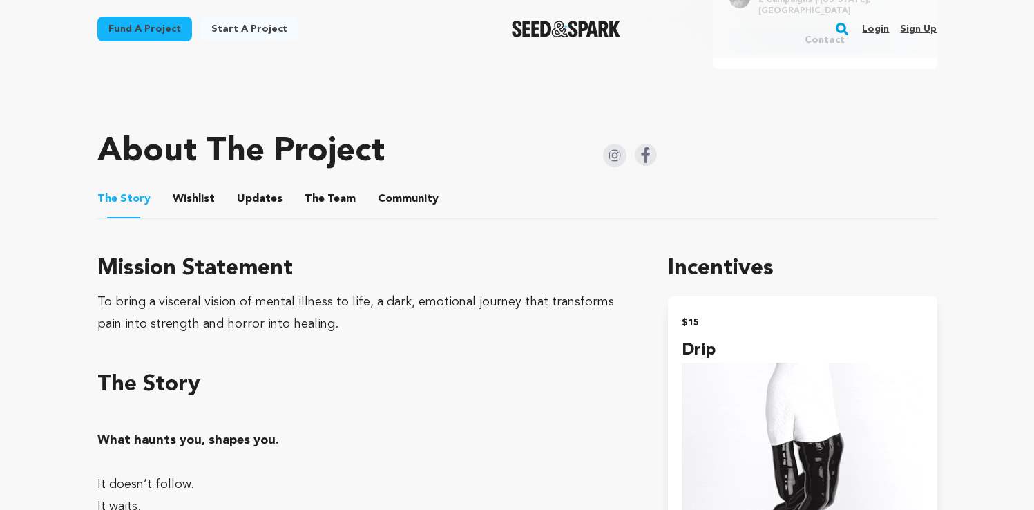
scroll to position [675, 0]
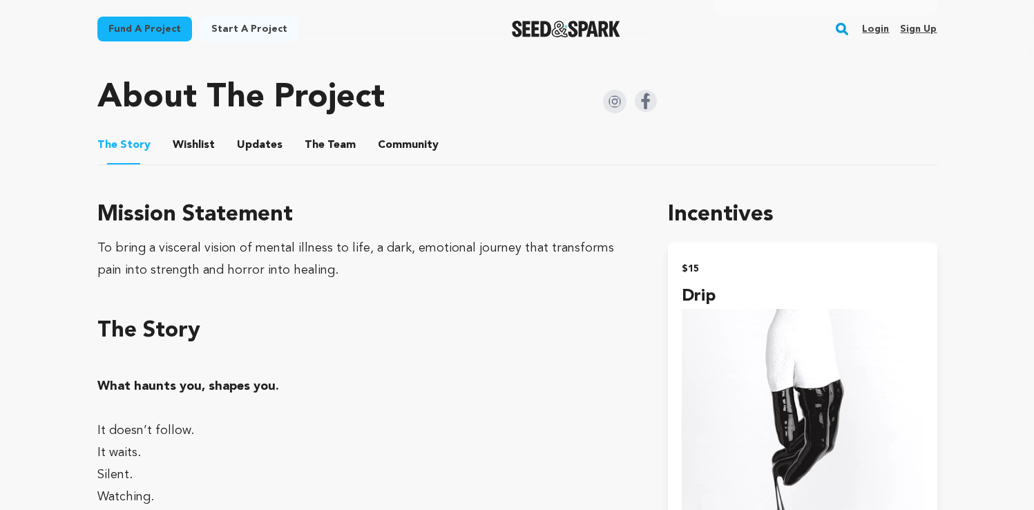
click at [326, 137] on button "The Team" at bounding box center [330, 147] width 33 height 33
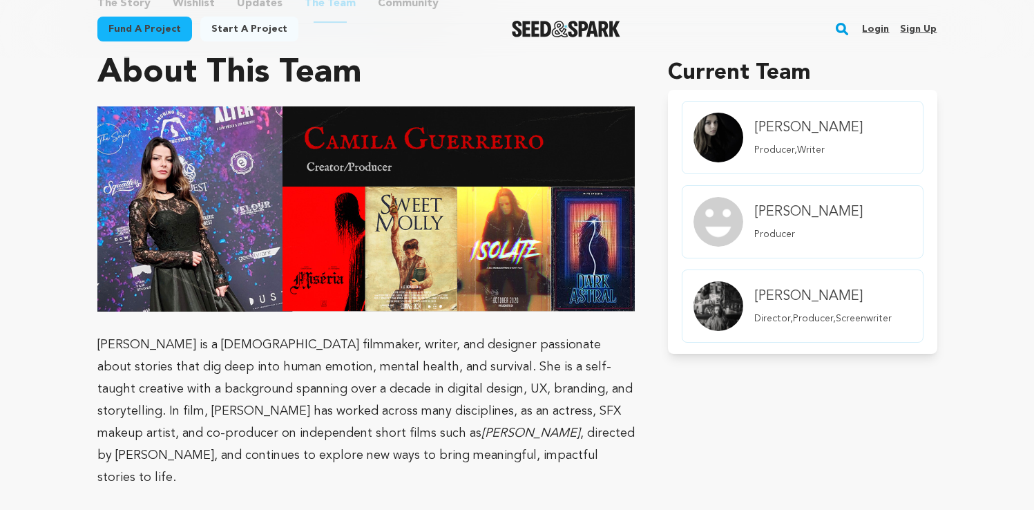
scroll to position [947, 0]
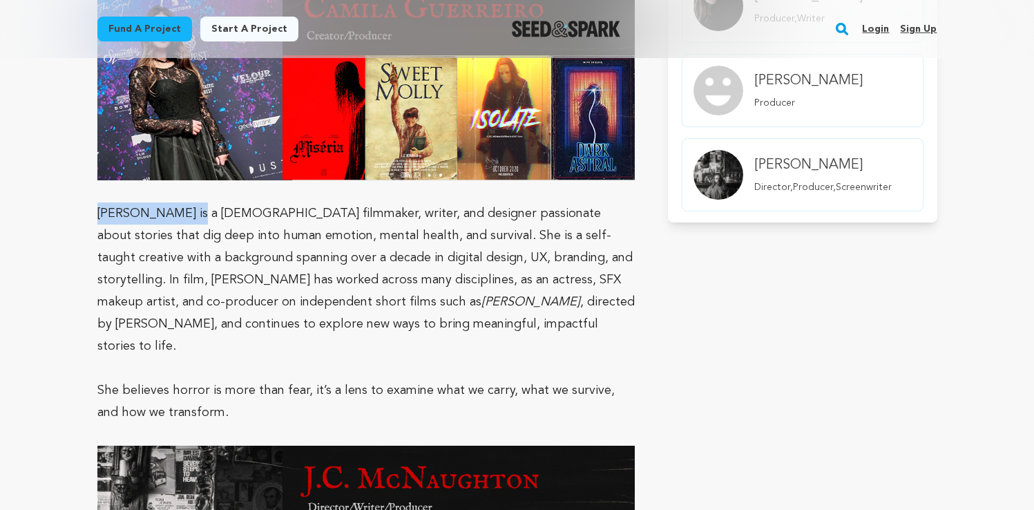
drag, startPoint x: 191, startPoint y: 202, endPoint x: 94, endPoint y: 203, distance: 97.4
copy p "Camila Guerreiro"
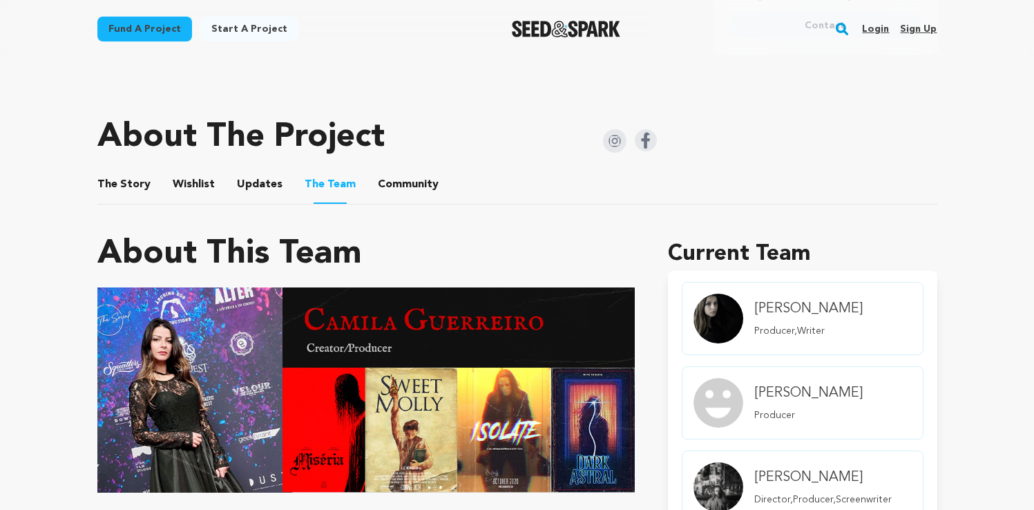
scroll to position [639, 0]
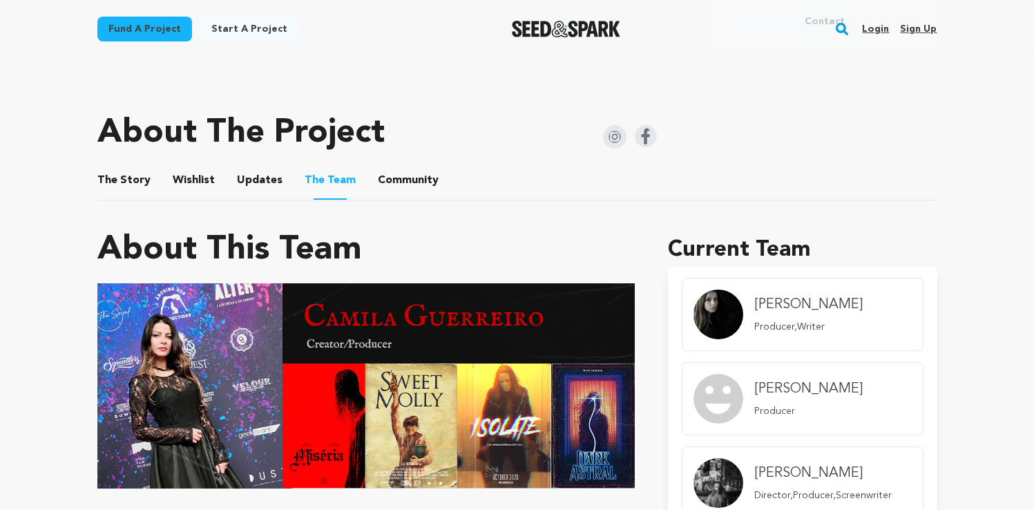
click at [124, 173] on button "The Story" at bounding box center [123, 182] width 33 height 33
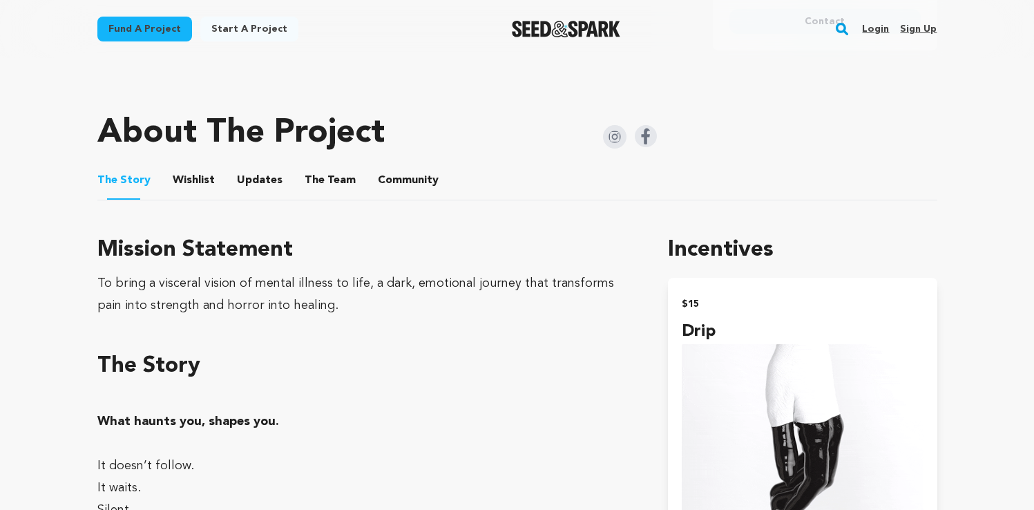
click at [177, 173] on button "Wishlist" at bounding box center [193, 182] width 33 height 33
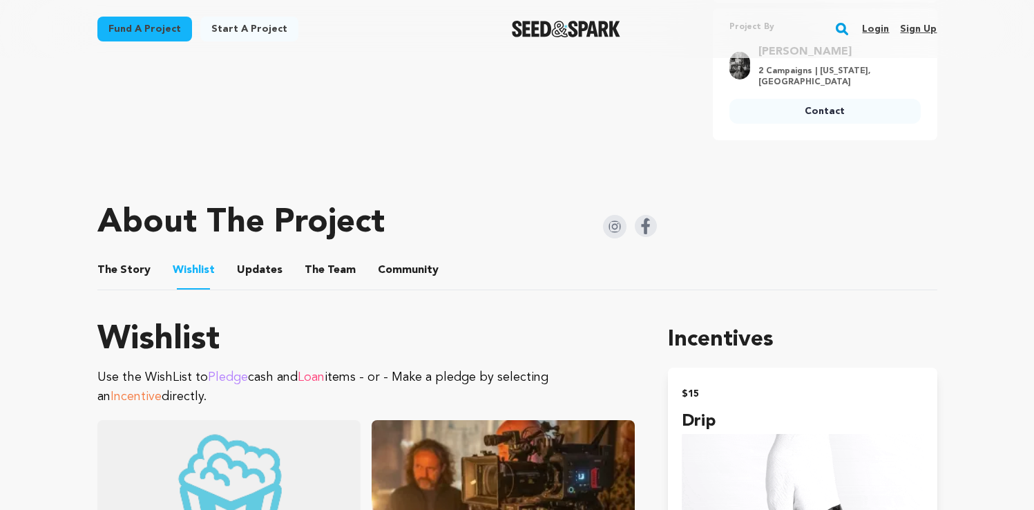
scroll to position [577, 0]
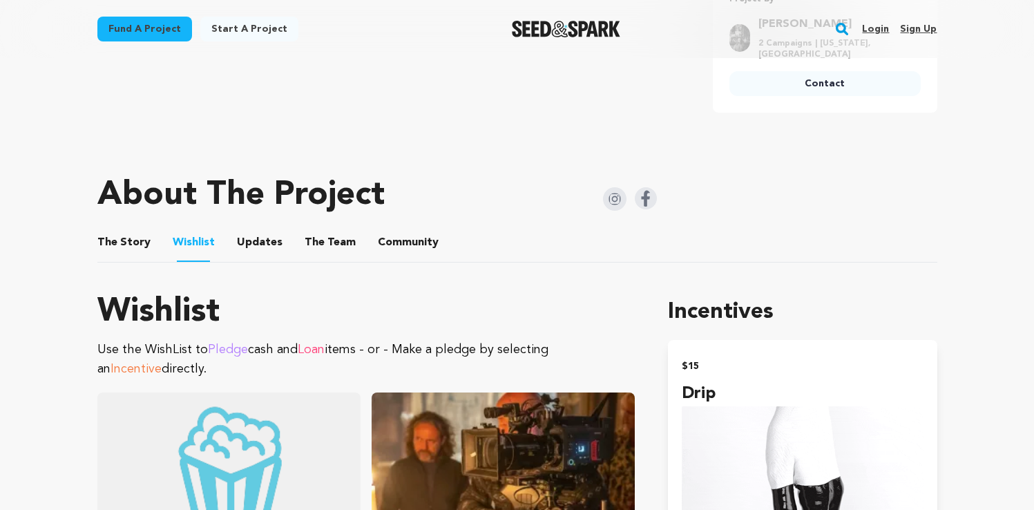
click at [126, 229] on button "The Story" at bounding box center [123, 245] width 33 height 33
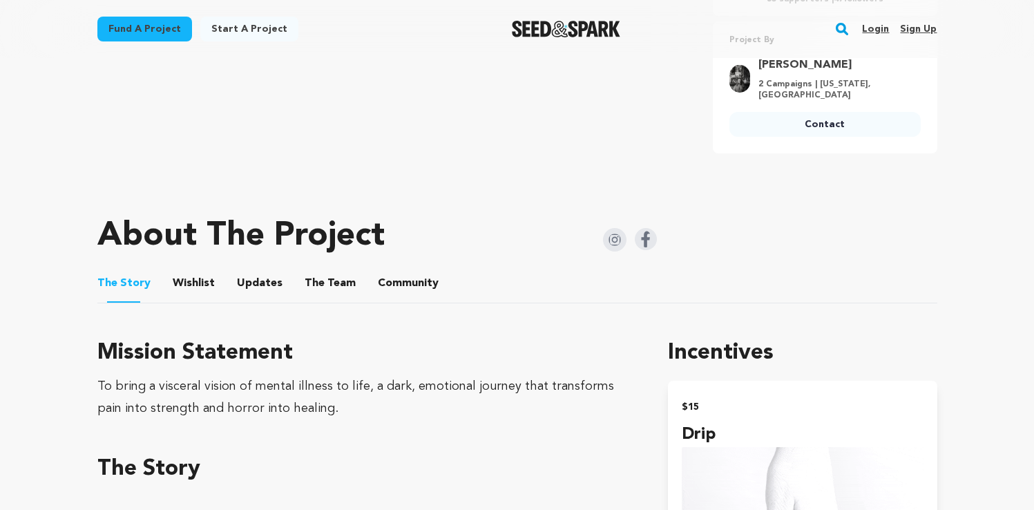
scroll to position [523, 0]
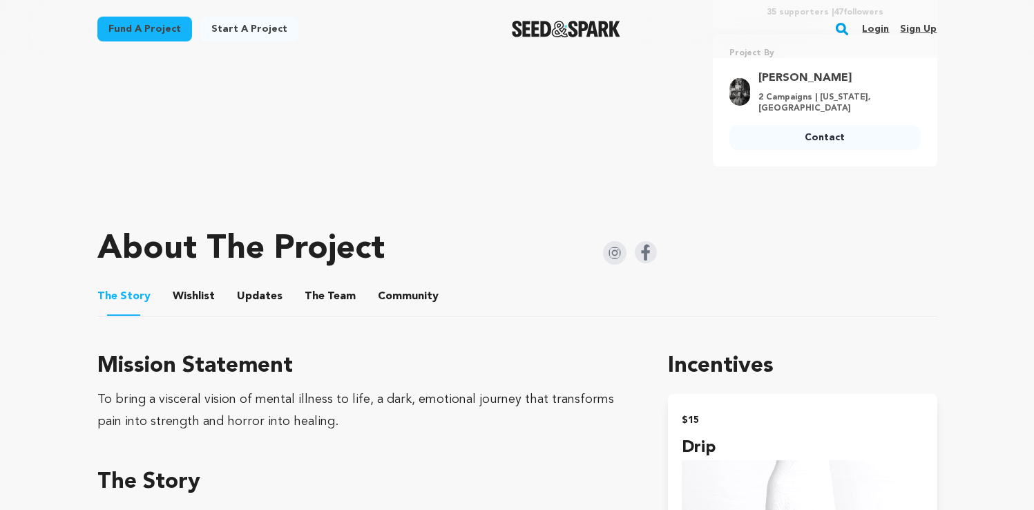
click at [328, 286] on button "The Team" at bounding box center [330, 298] width 33 height 33
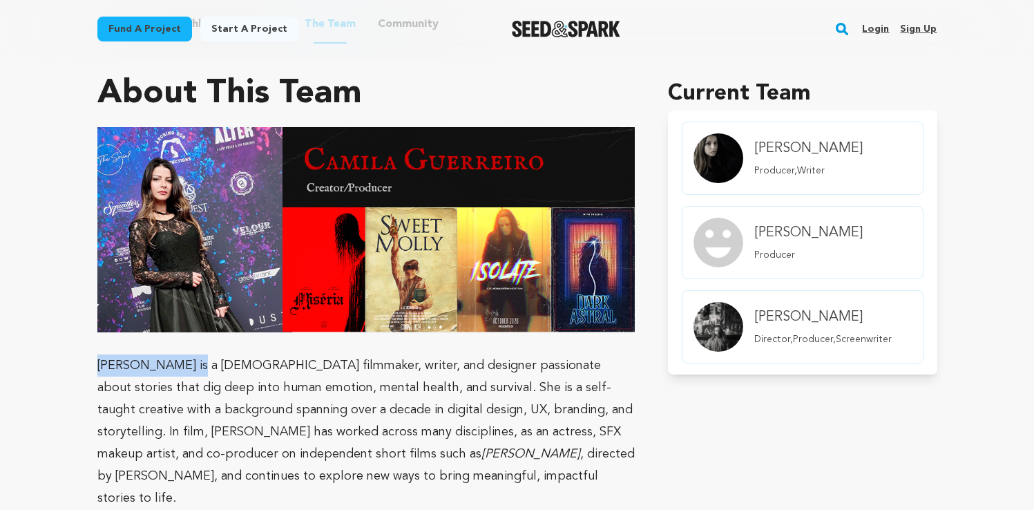
scroll to position [907, 0]
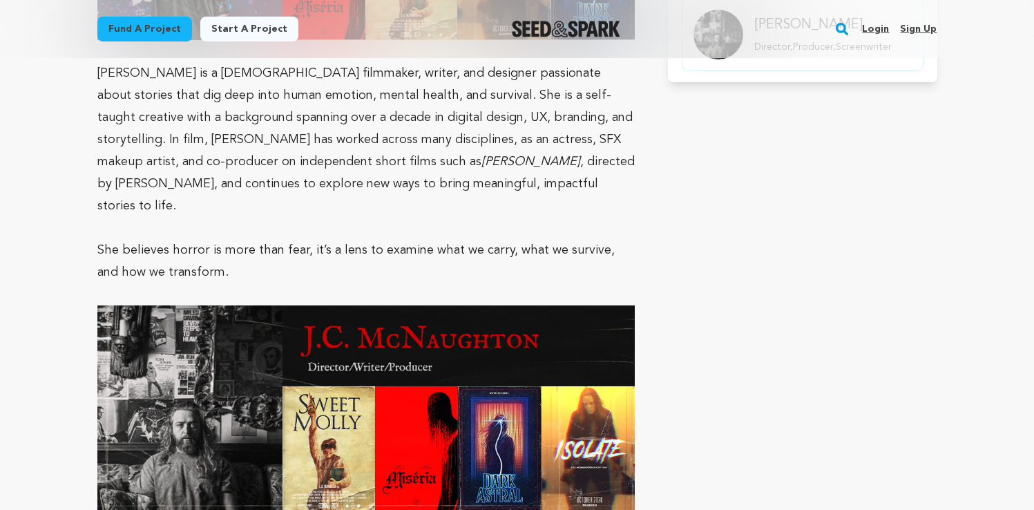
scroll to position [1296, 0]
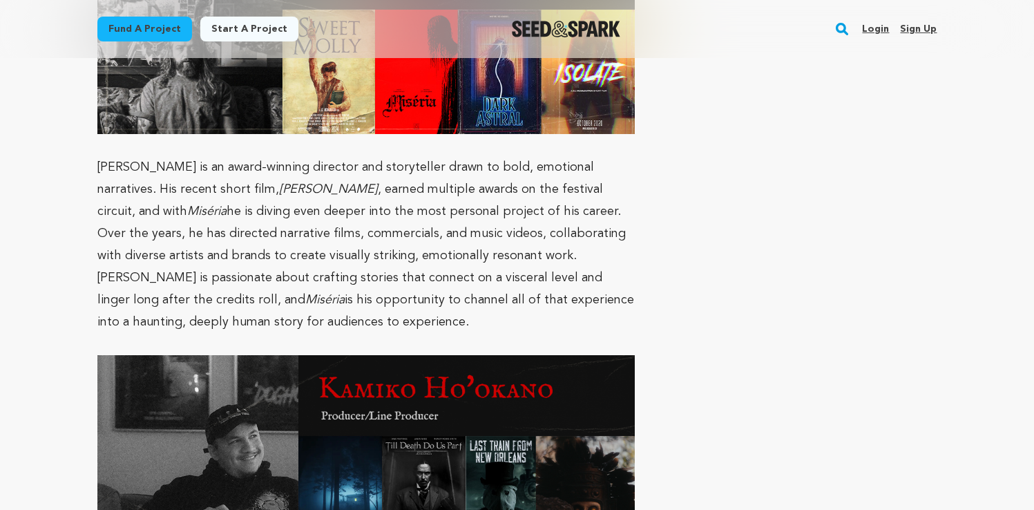
scroll to position [1630, 0]
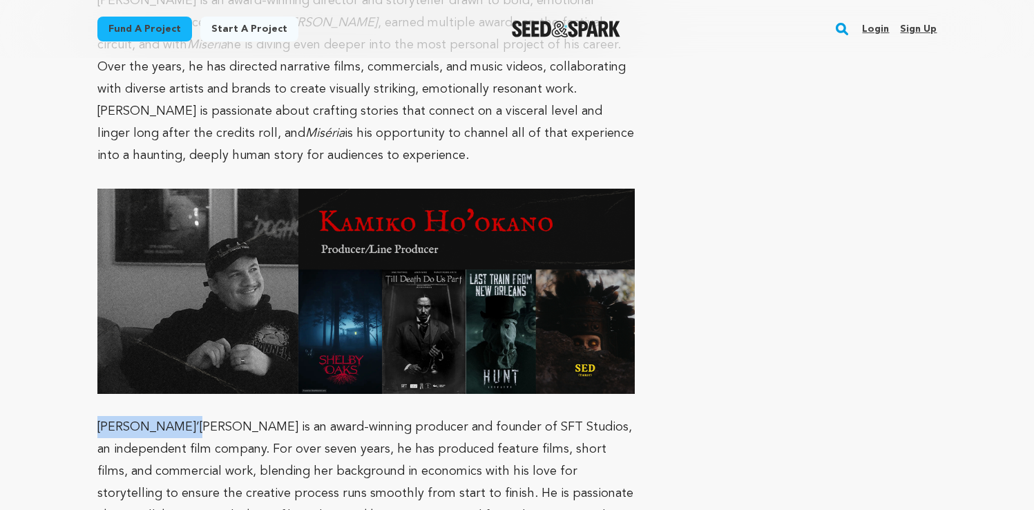
drag, startPoint x: 196, startPoint y: 375, endPoint x: 99, endPoint y: 374, distance: 96.7
click at [99, 416] on p "Kamiko Ho’okano is an award-winning producer and founder of SFT Studios, an ind…" at bounding box center [366, 515] width 538 height 199
copy p "Kamiko Ho’okano"
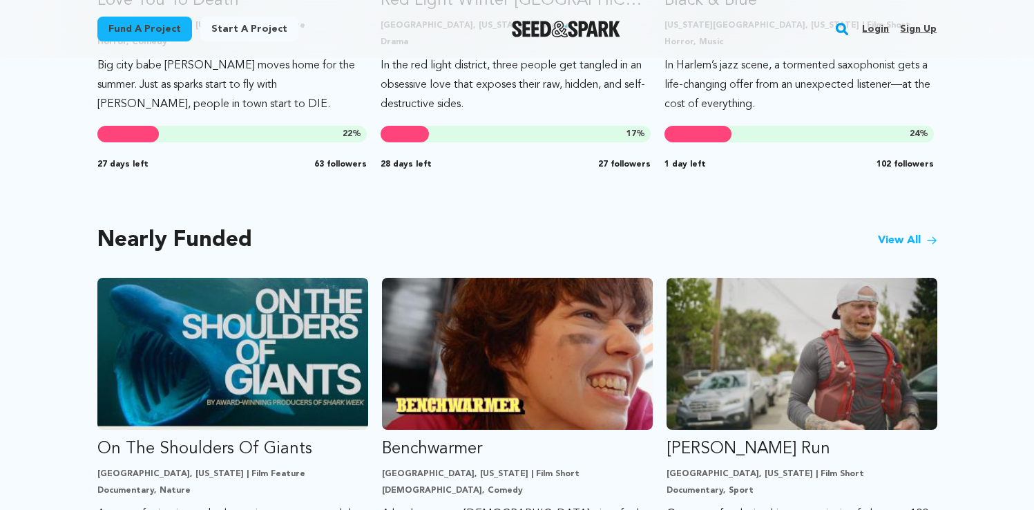
scroll to position [1049, 0]
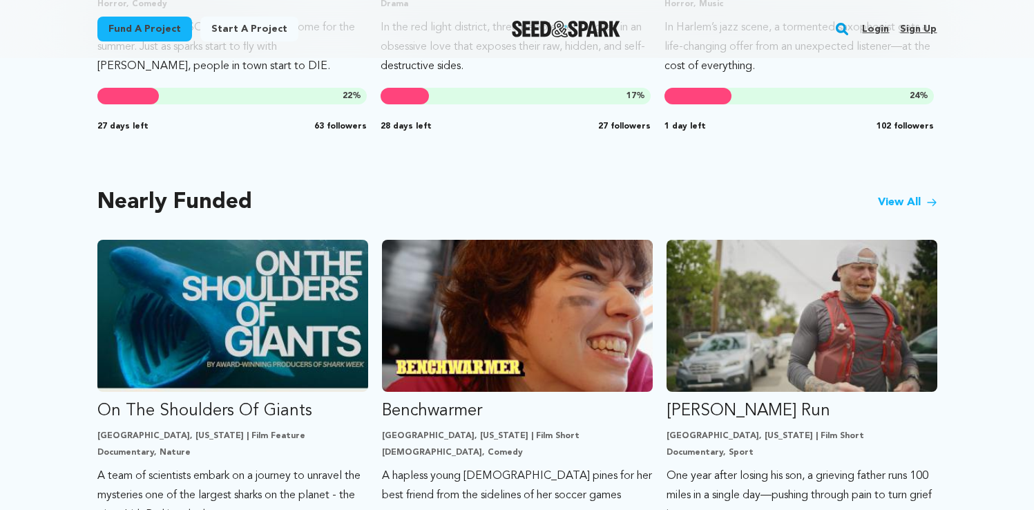
click at [925, 201] on link "View All" at bounding box center [907, 202] width 59 height 17
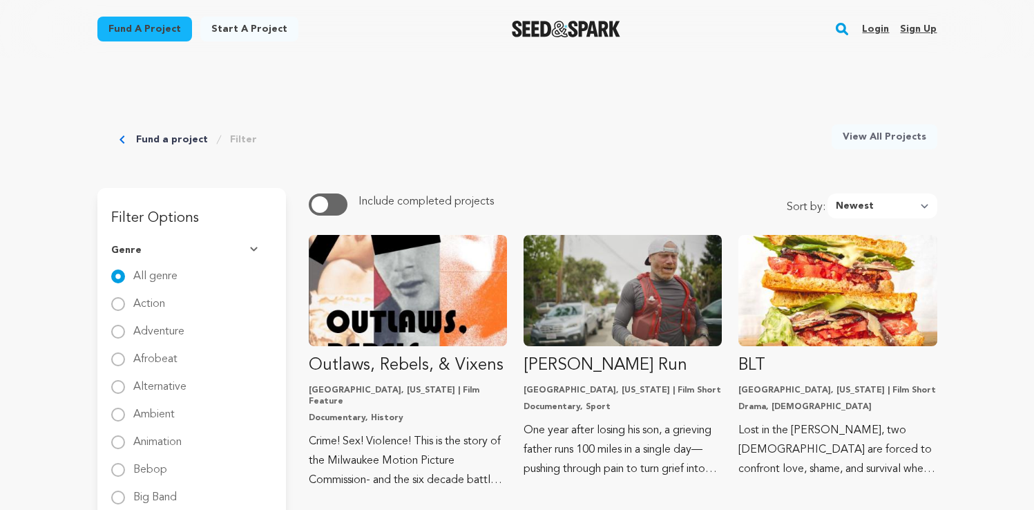
click at [254, 244] on button "Genre" at bounding box center [191, 250] width 161 height 36
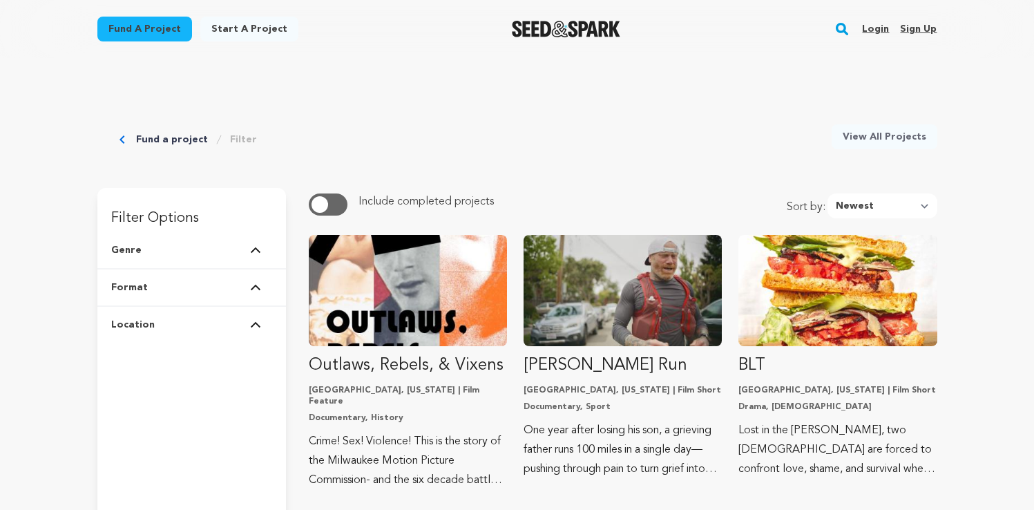
click at [255, 288] on img at bounding box center [255, 287] width 11 height 7
click at [255, 287] on img at bounding box center [255, 287] width 11 height 7
click at [885, 202] on select "Newest Most Popular Most Funded Trending Now Ending Now Amount Raised" at bounding box center [882, 205] width 110 height 25
select select "most_popular"
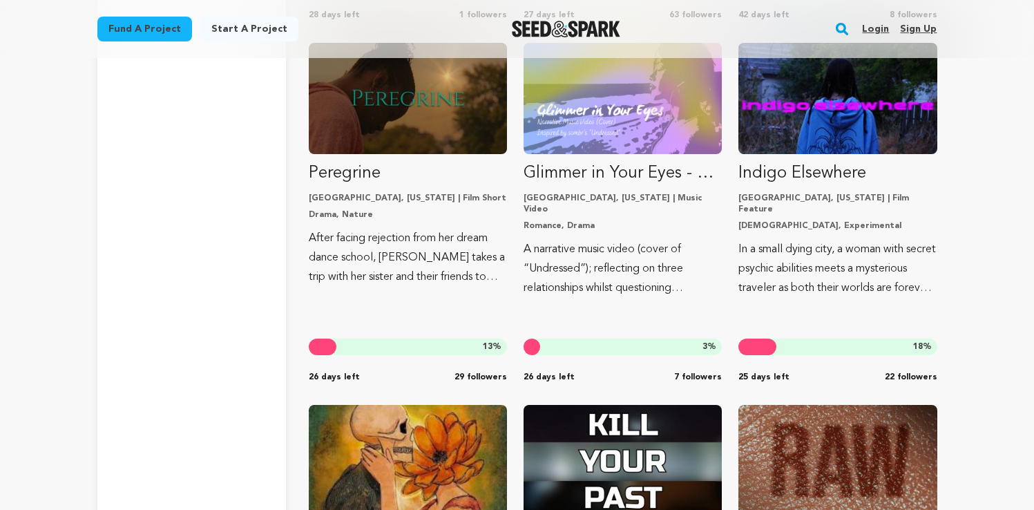
scroll to position [2024, 0]
drag, startPoint x: 388, startPoint y: 137, endPoint x: 151, endPoint y: 0, distance: 274.4
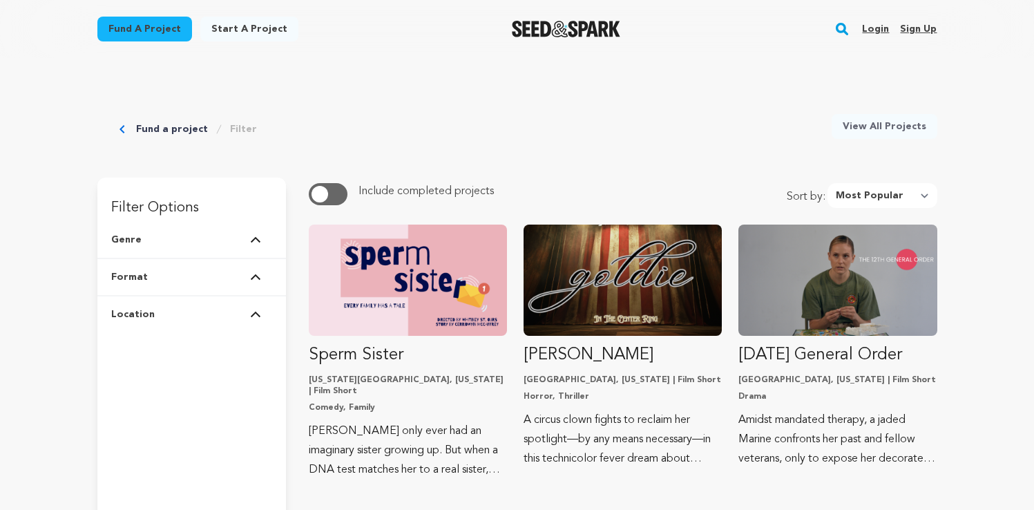
scroll to position [0, 0]
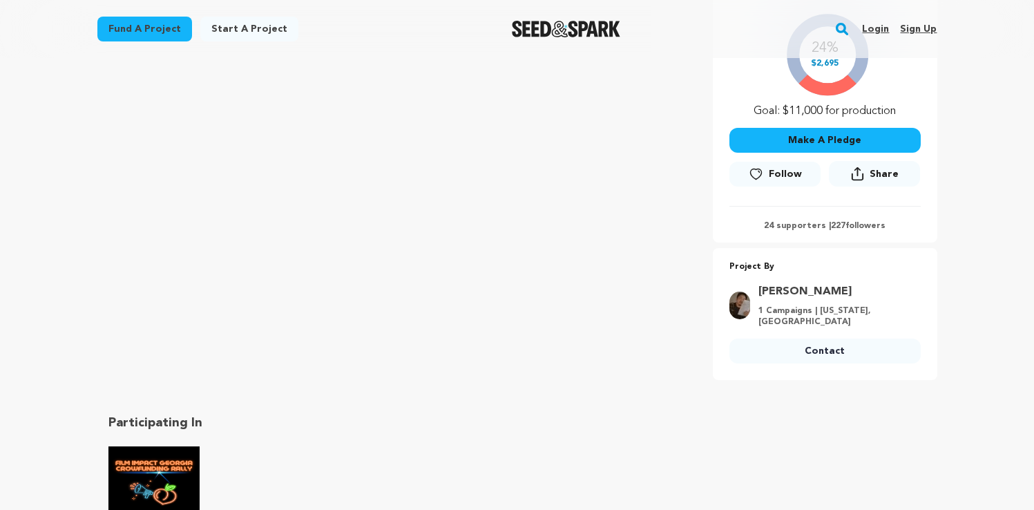
scroll to position [450, 0]
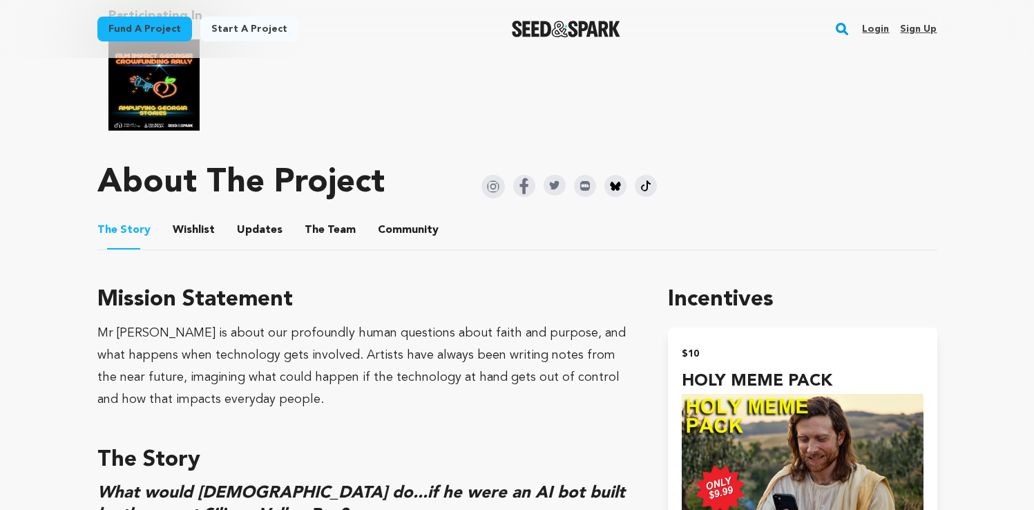
scroll to position [682, 0]
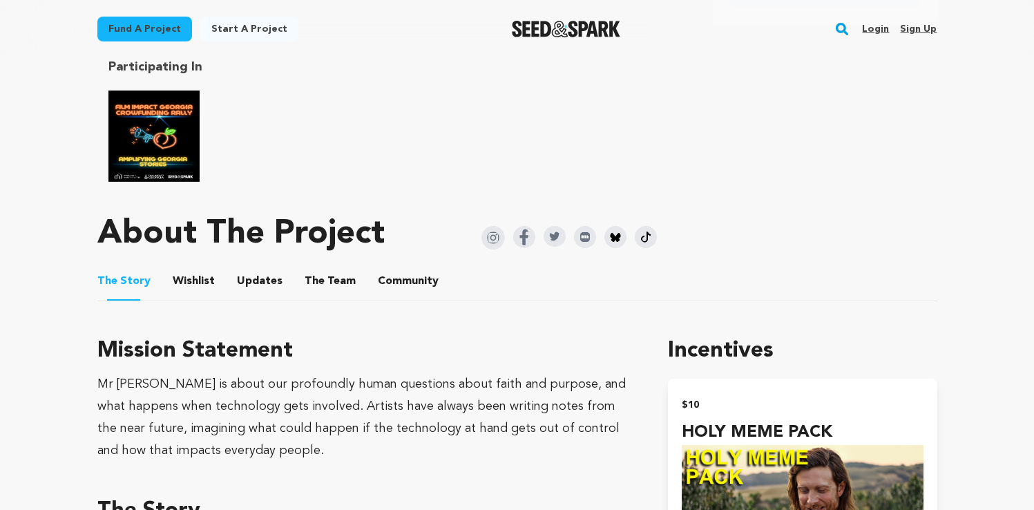
click at [327, 282] on button "The Team" at bounding box center [330, 283] width 33 height 33
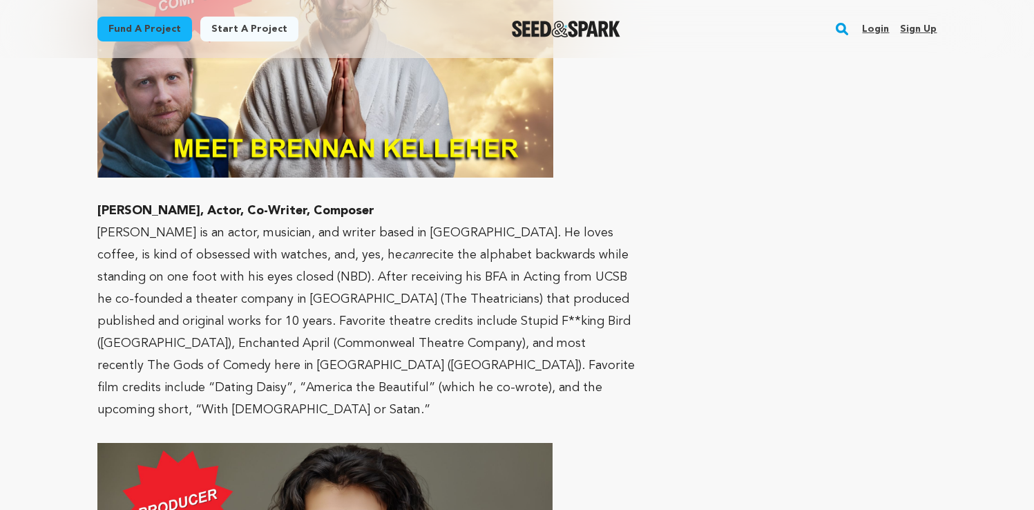
scroll to position [1672, 0]
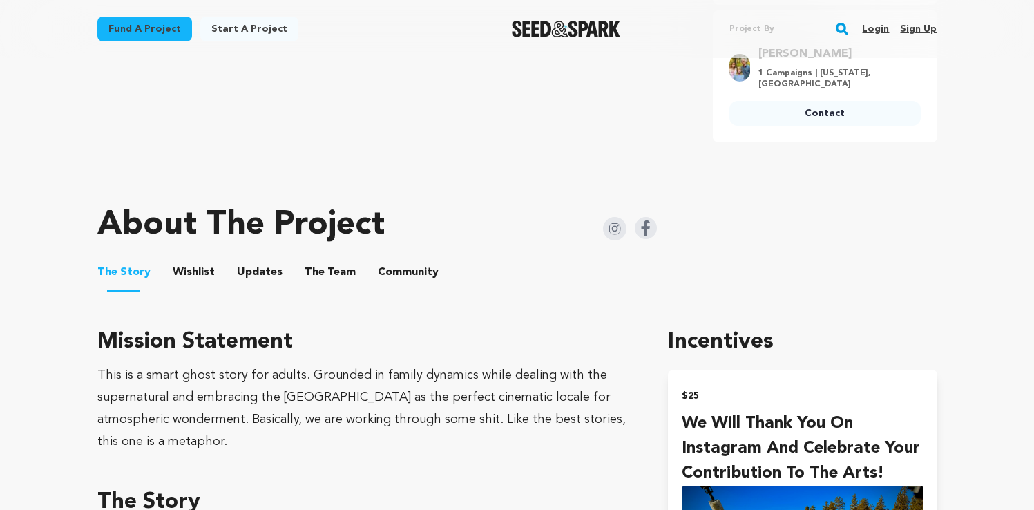
scroll to position [599, 0]
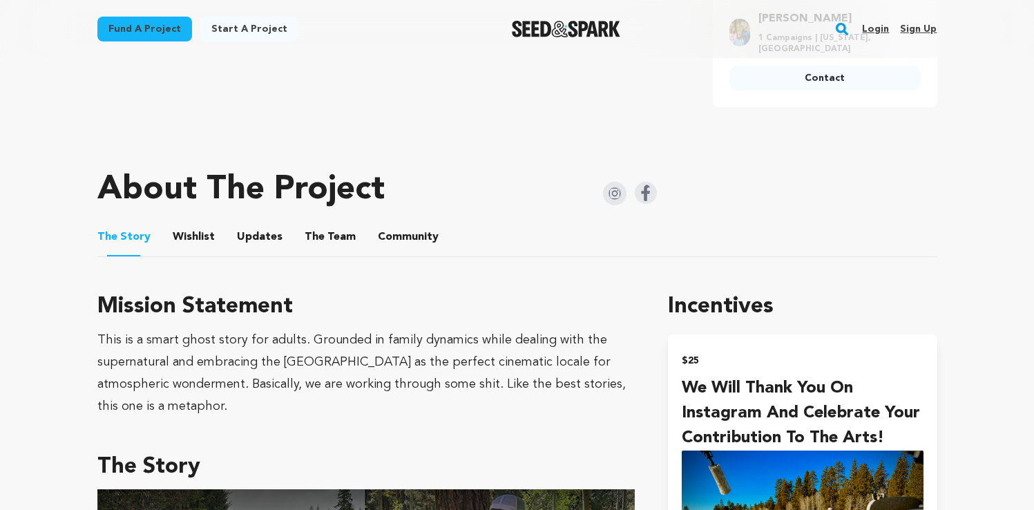
click at [332, 223] on button "The Team" at bounding box center [330, 239] width 33 height 33
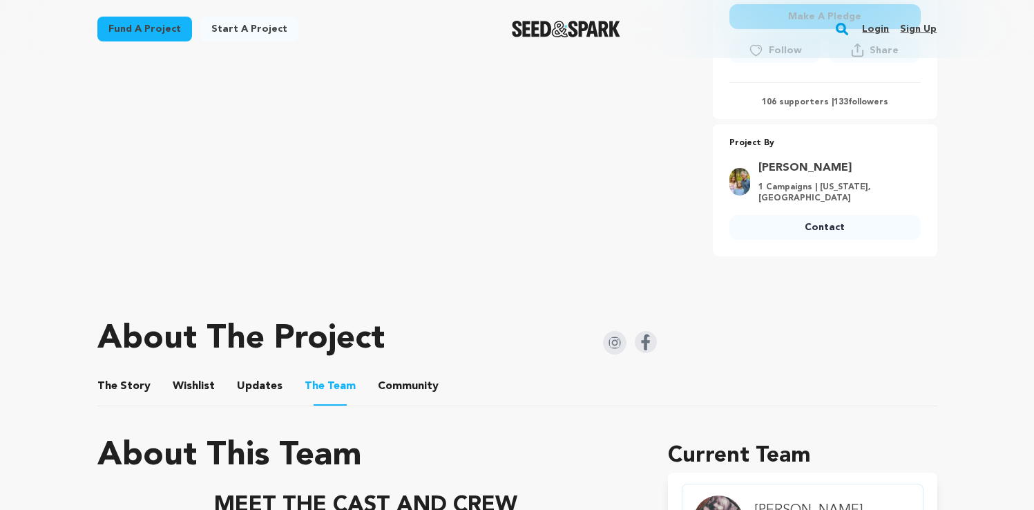
scroll to position [572, 0]
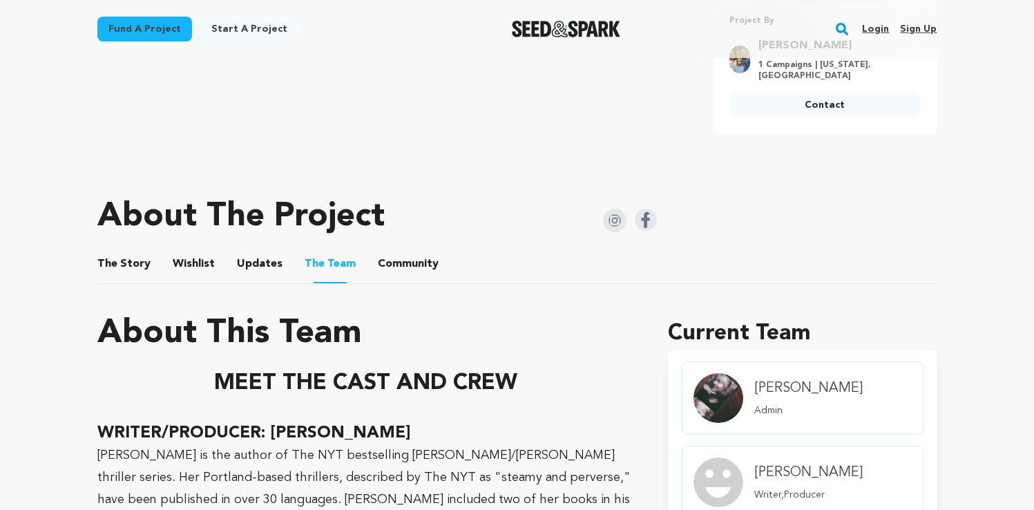
click at [182, 253] on button "Wishlist" at bounding box center [193, 266] width 33 height 33
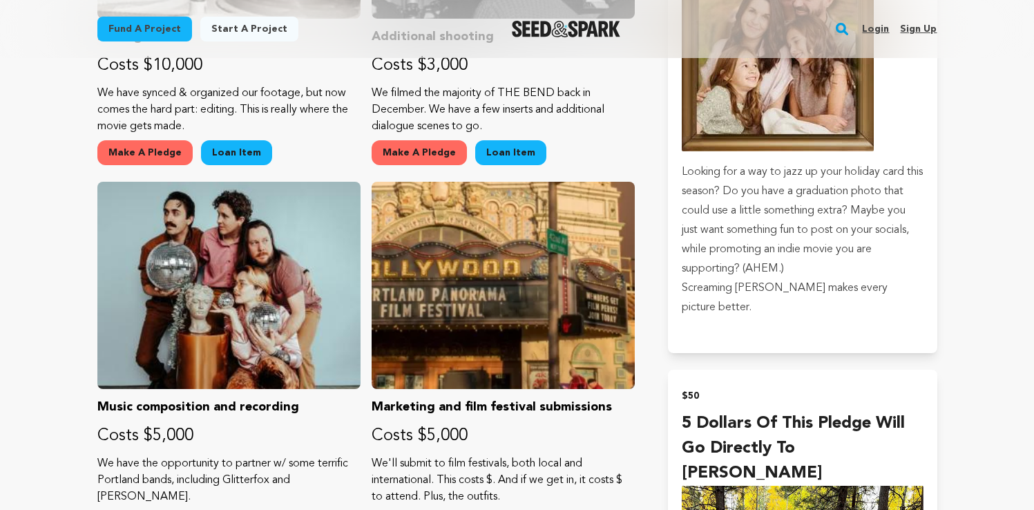
scroll to position [1621, 0]
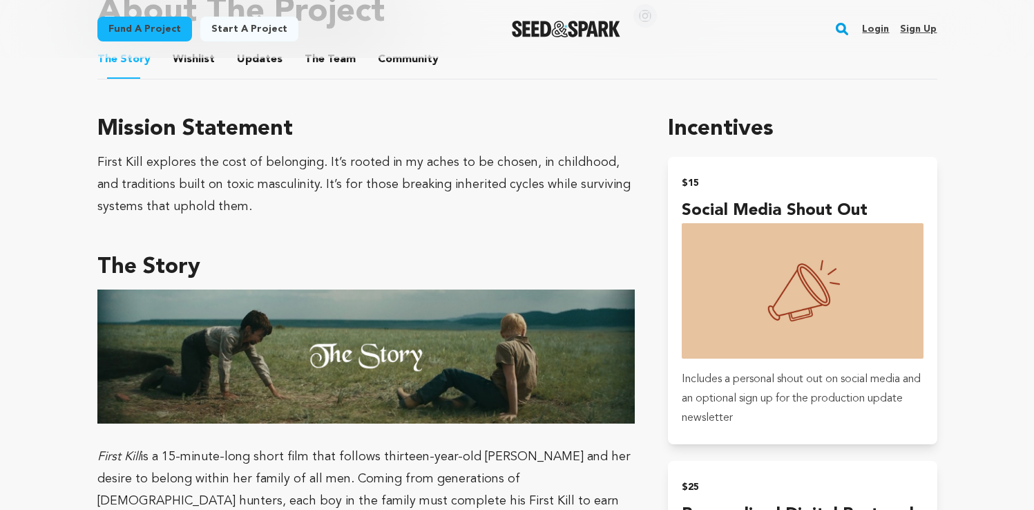
scroll to position [740, 0]
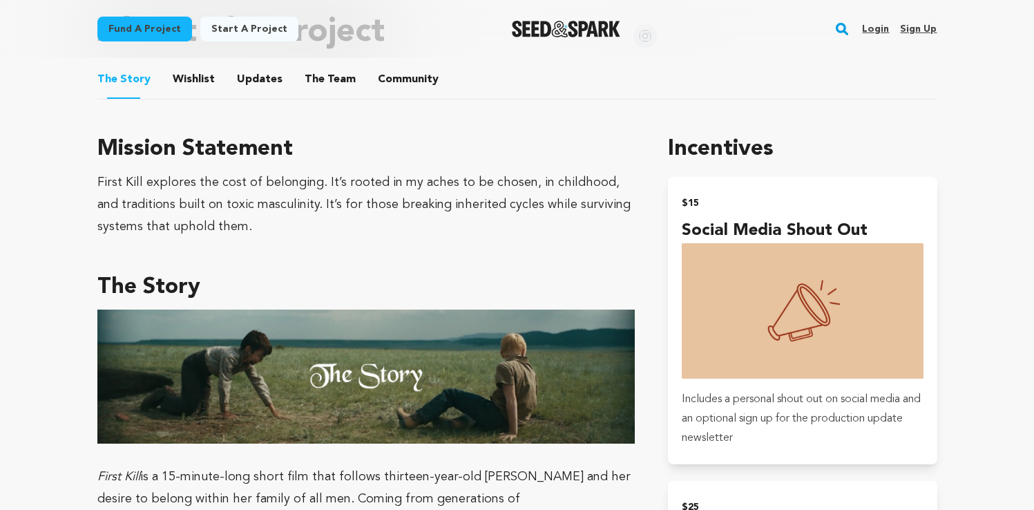
click at [334, 86] on button "The Team" at bounding box center [330, 82] width 33 height 33
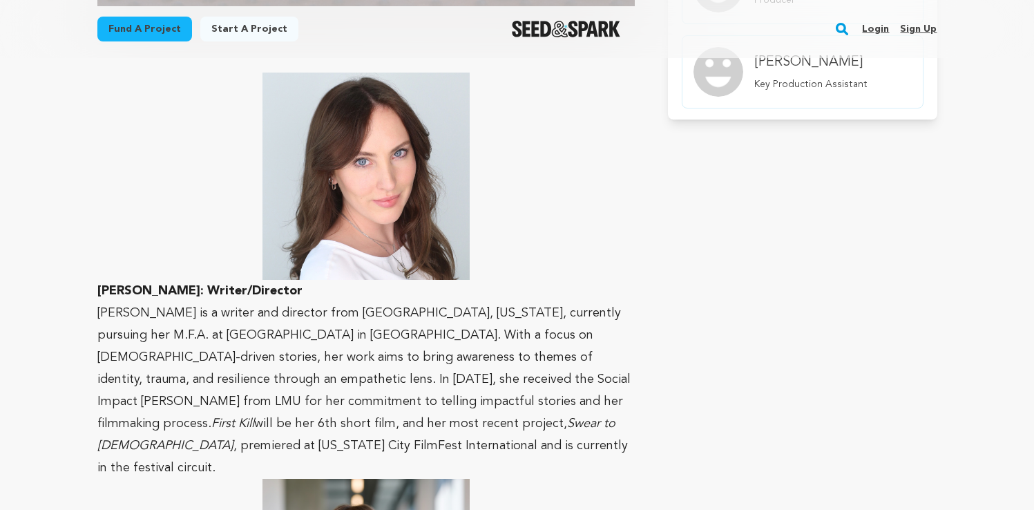
scroll to position [1077, 0]
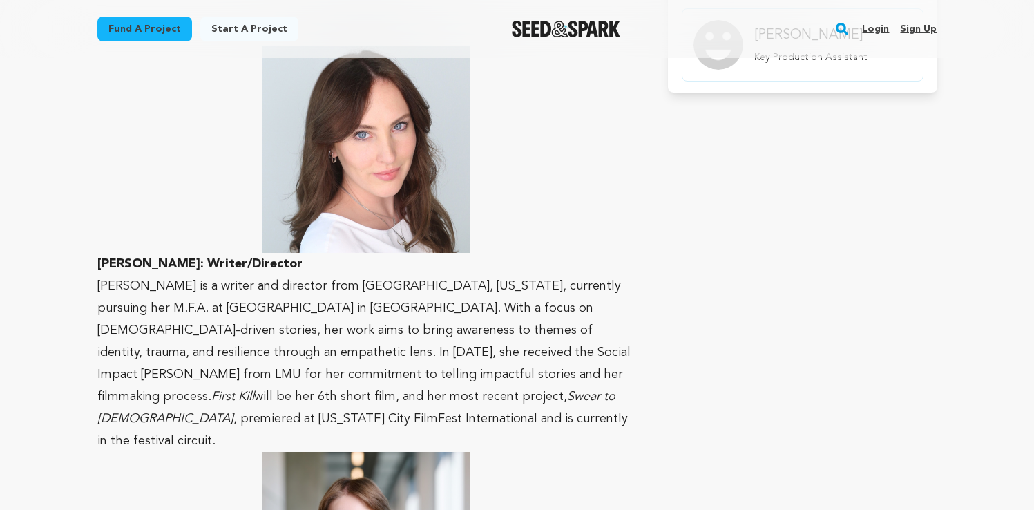
drag, startPoint x: 94, startPoint y: 264, endPoint x: 279, endPoint y: 264, distance: 185.1
copy strong "[PERSON_NAME]: Writer/Director"
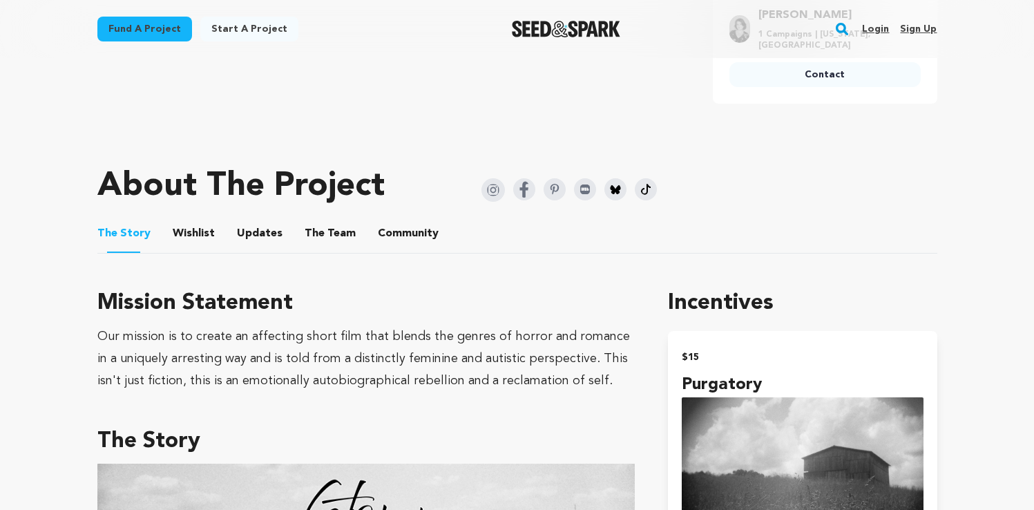
scroll to position [675, 0]
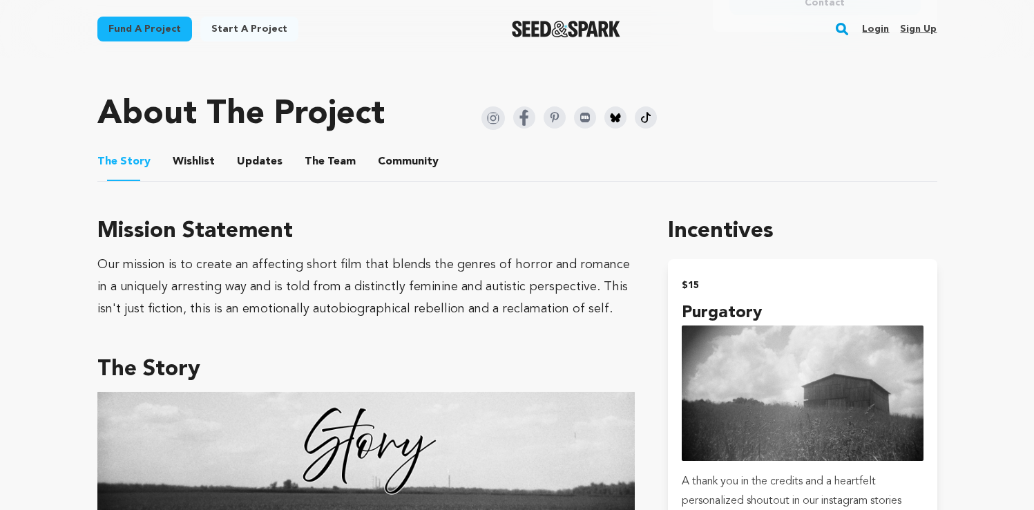
click at [321, 153] on button "The Team" at bounding box center [330, 164] width 33 height 33
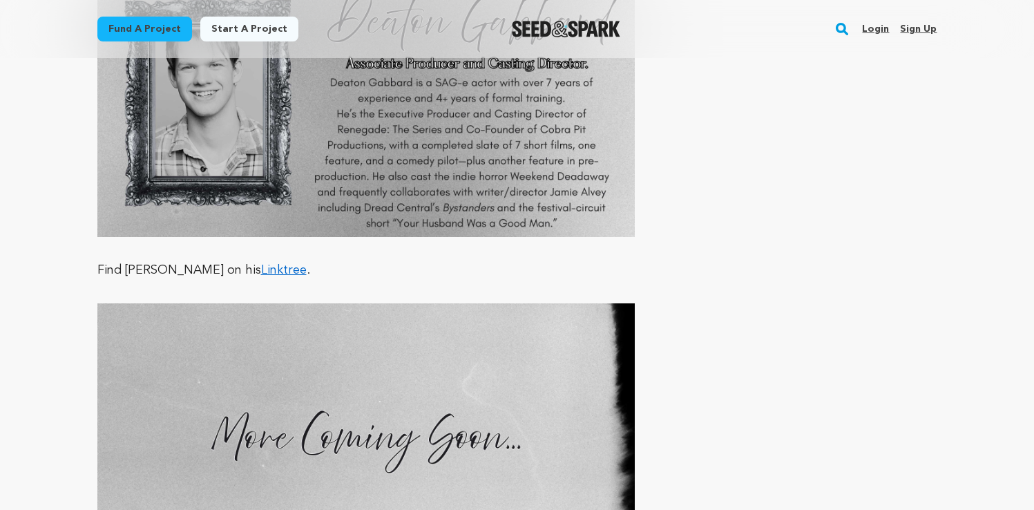
scroll to position [3405, 0]
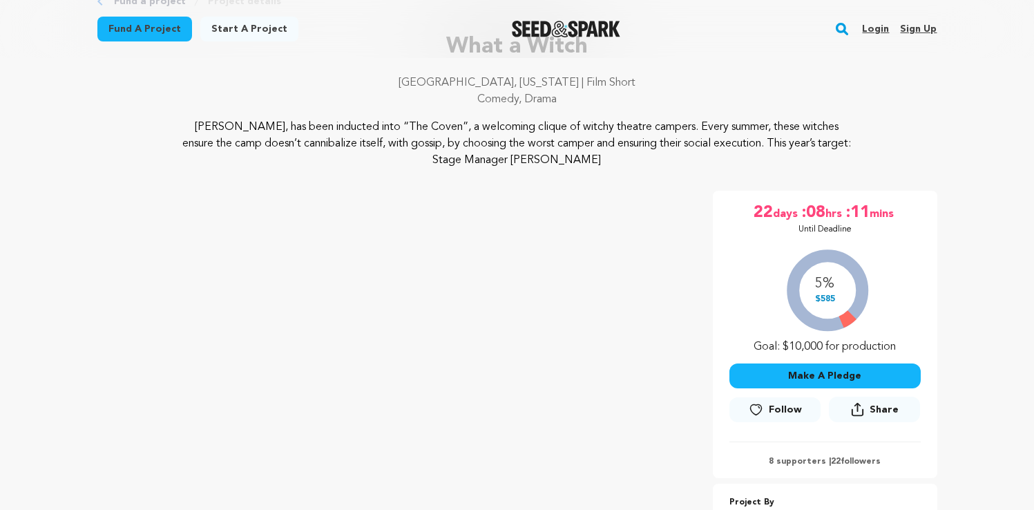
scroll to position [200, 0]
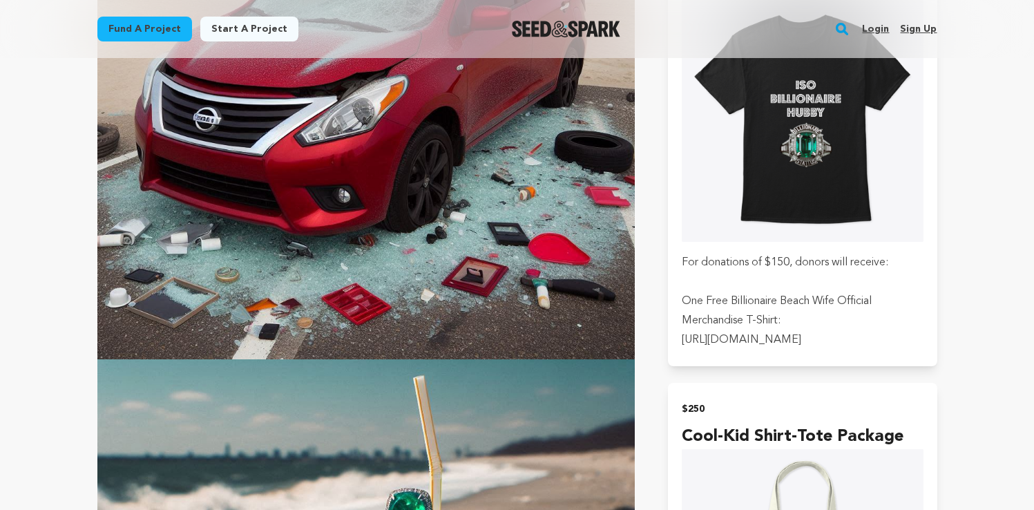
scroll to position [2271, 0]
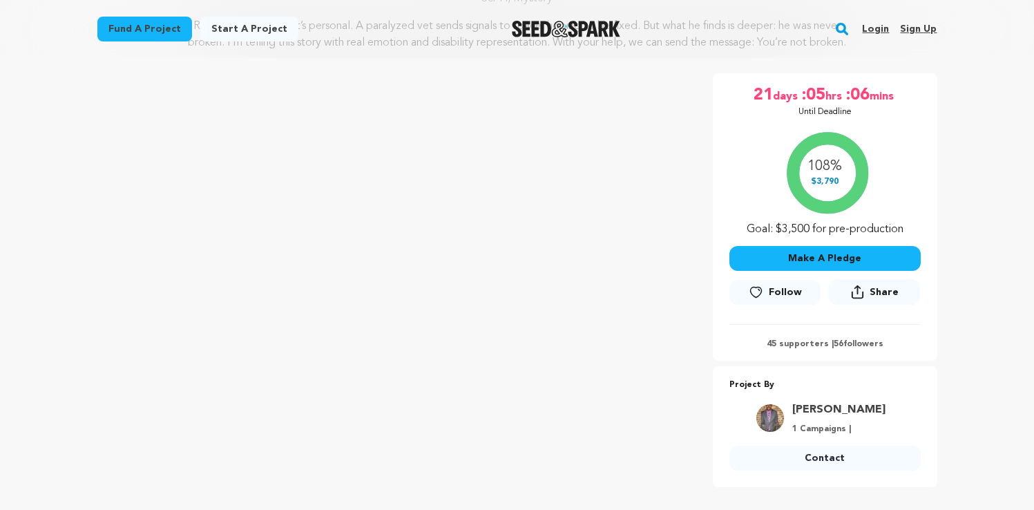
scroll to position [204, 0]
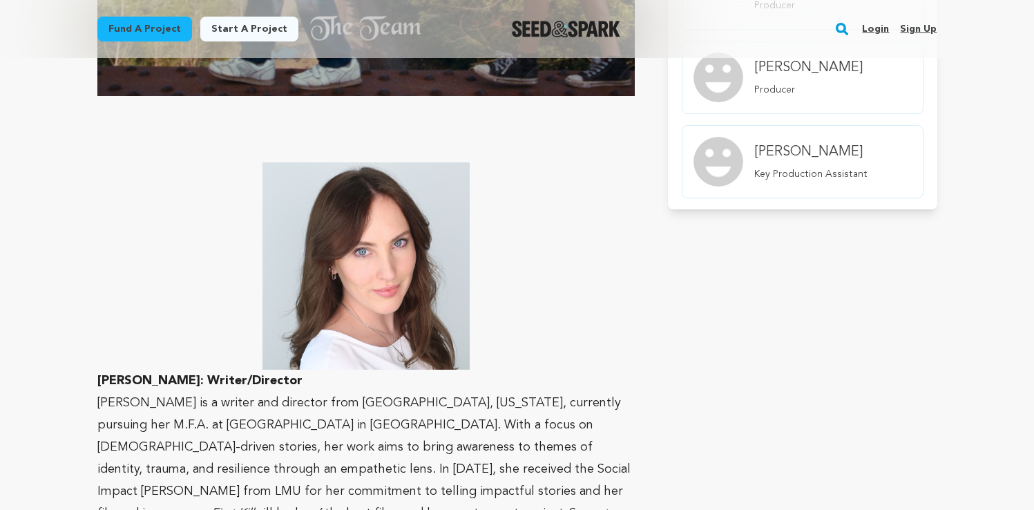
scroll to position [1077, 0]
